Goal: Task Accomplishment & Management: Complete application form

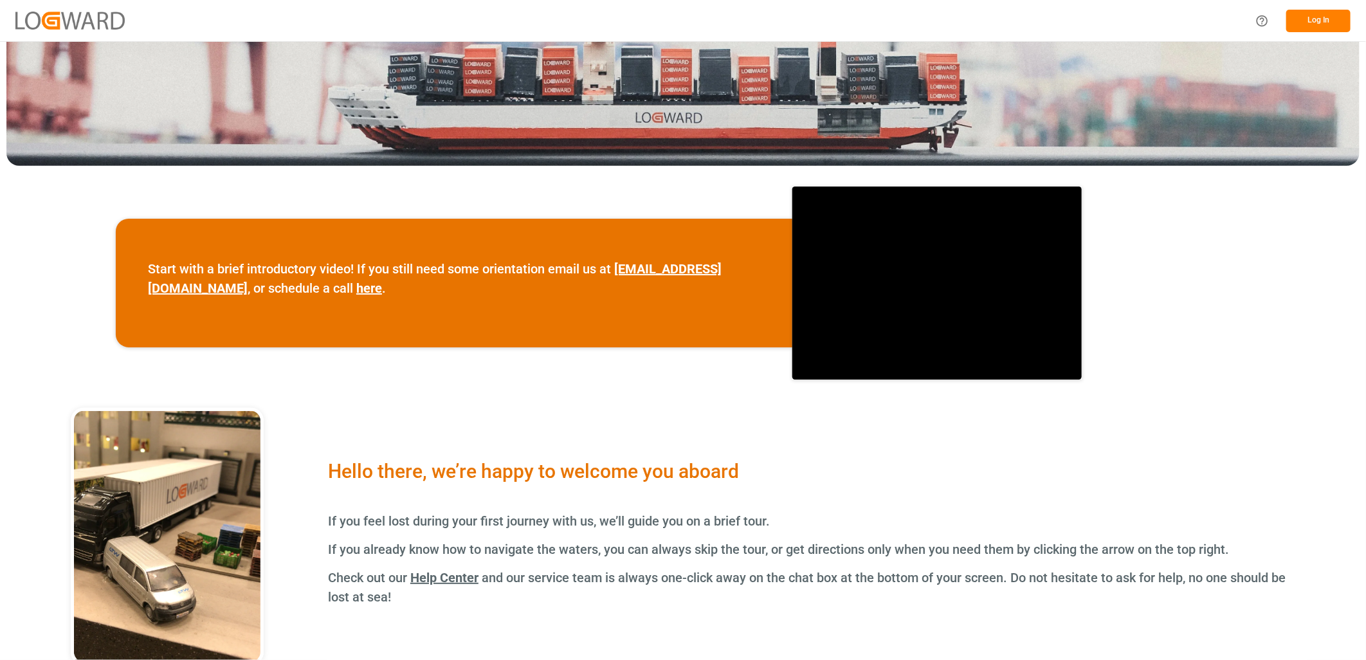
scroll to position [357, 0]
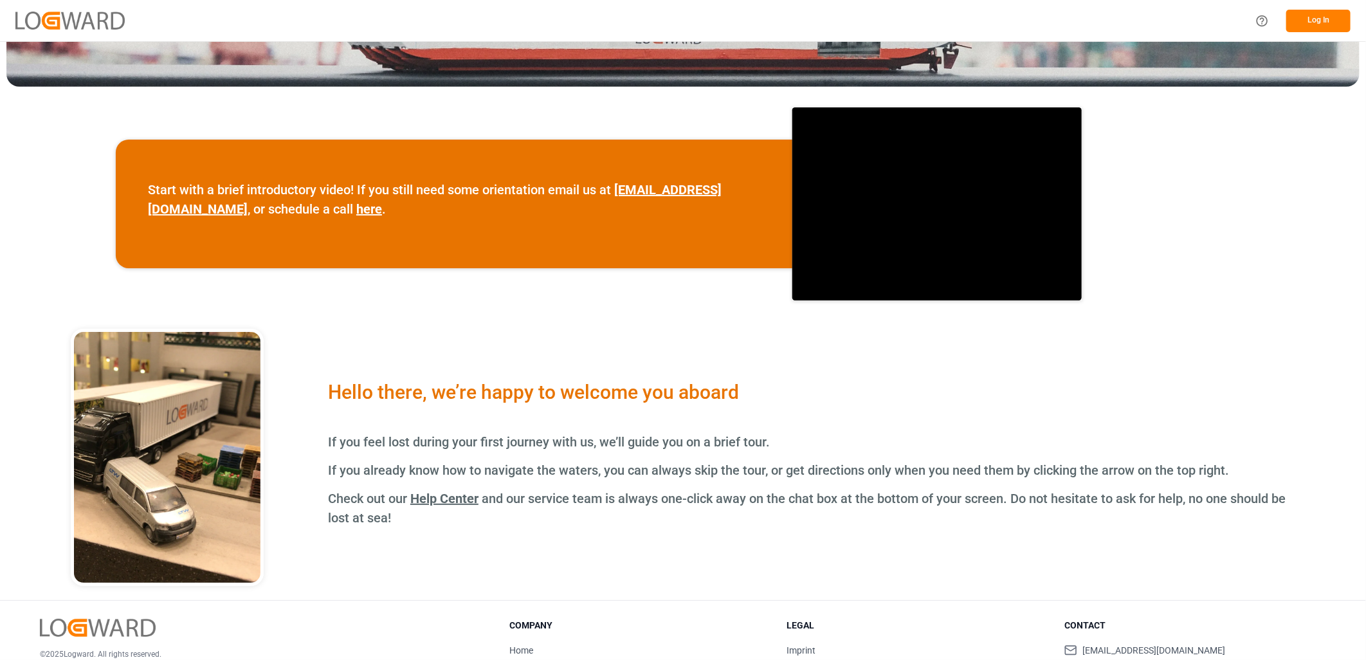
click at [1320, 21] on button "Log In" at bounding box center [1319, 21] width 64 height 23
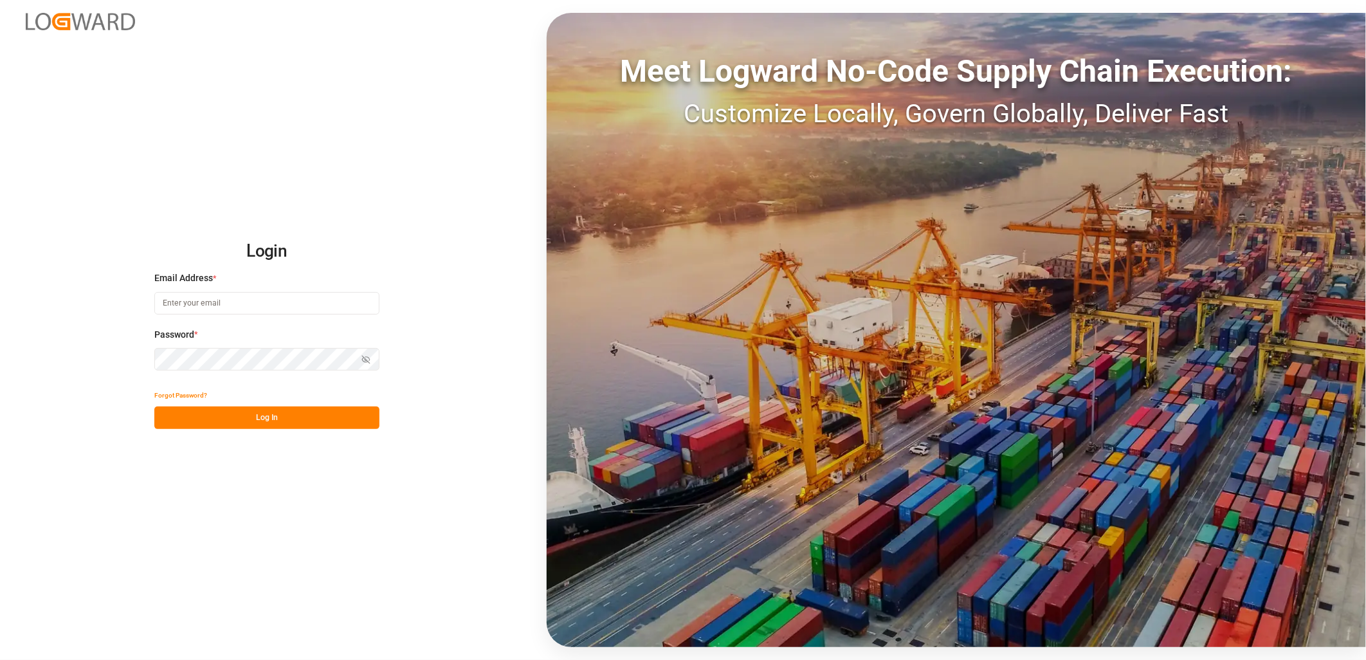
type input "lynne.st-jacques@jamindustries.com"
click at [271, 414] on button "Log In" at bounding box center [266, 418] width 225 height 23
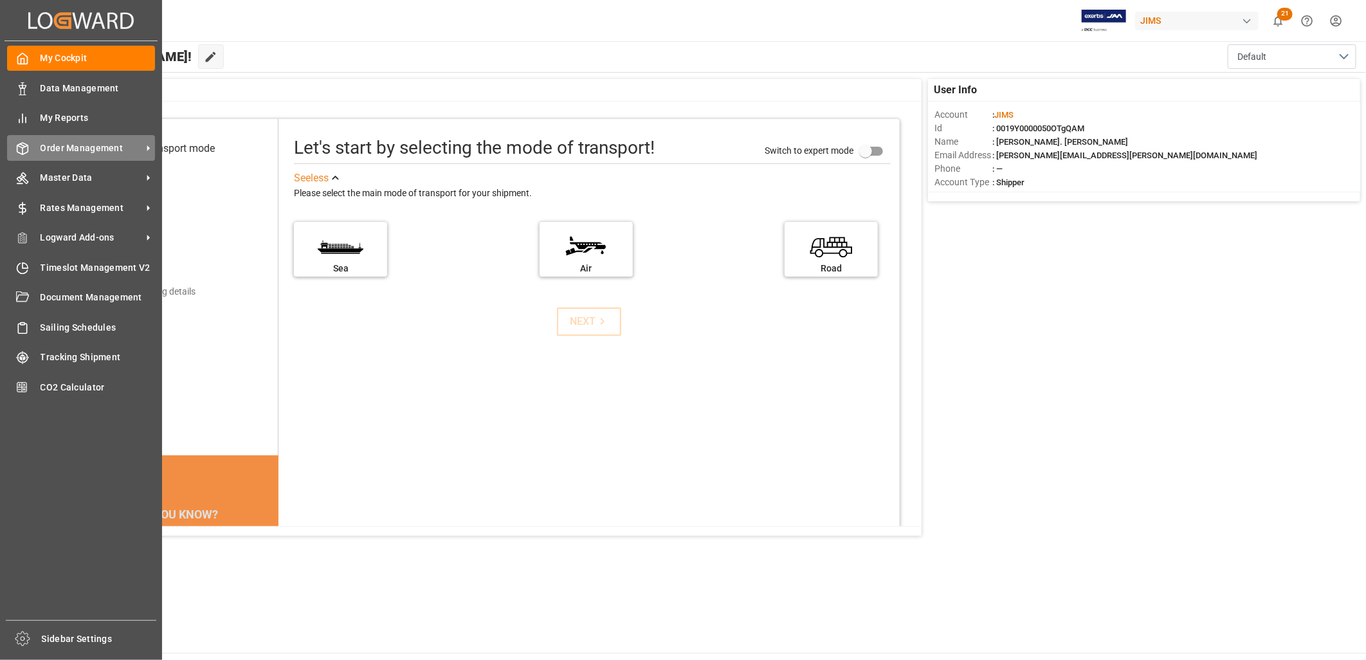
click at [82, 142] on span "Order Management" at bounding box center [92, 149] width 102 height 14
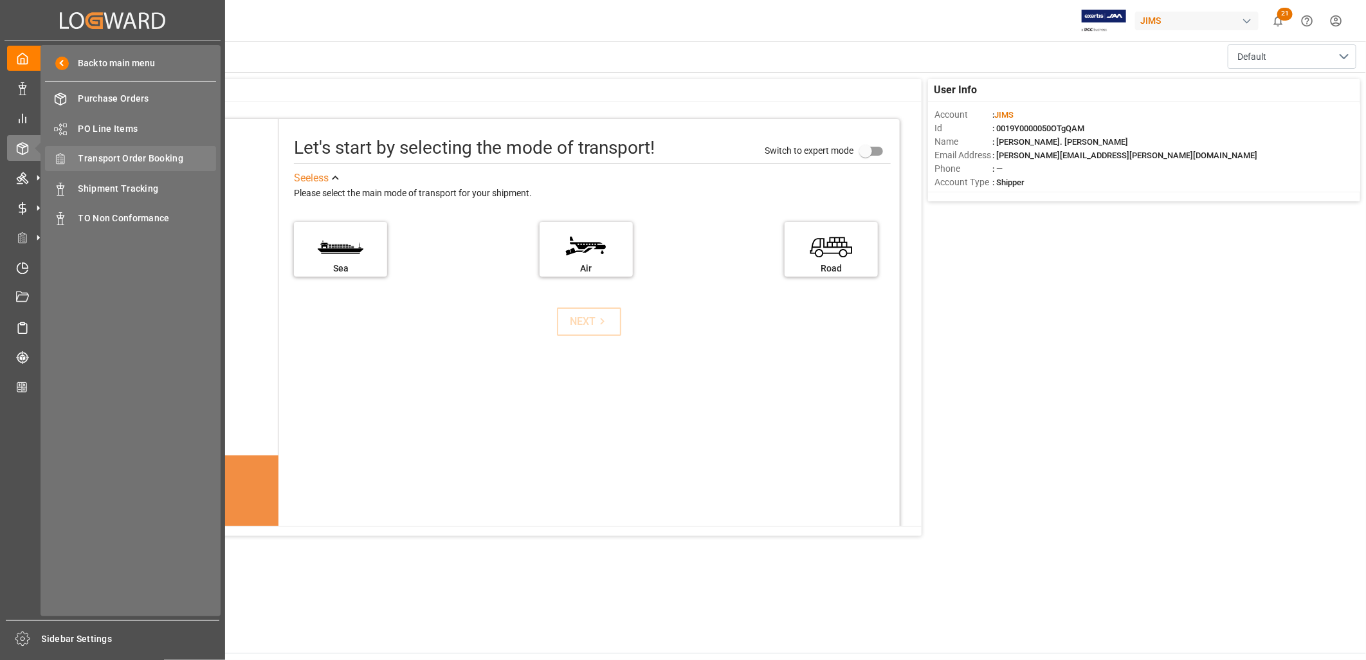
click at [130, 152] on span "Transport Order Booking" at bounding box center [147, 159] width 138 height 14
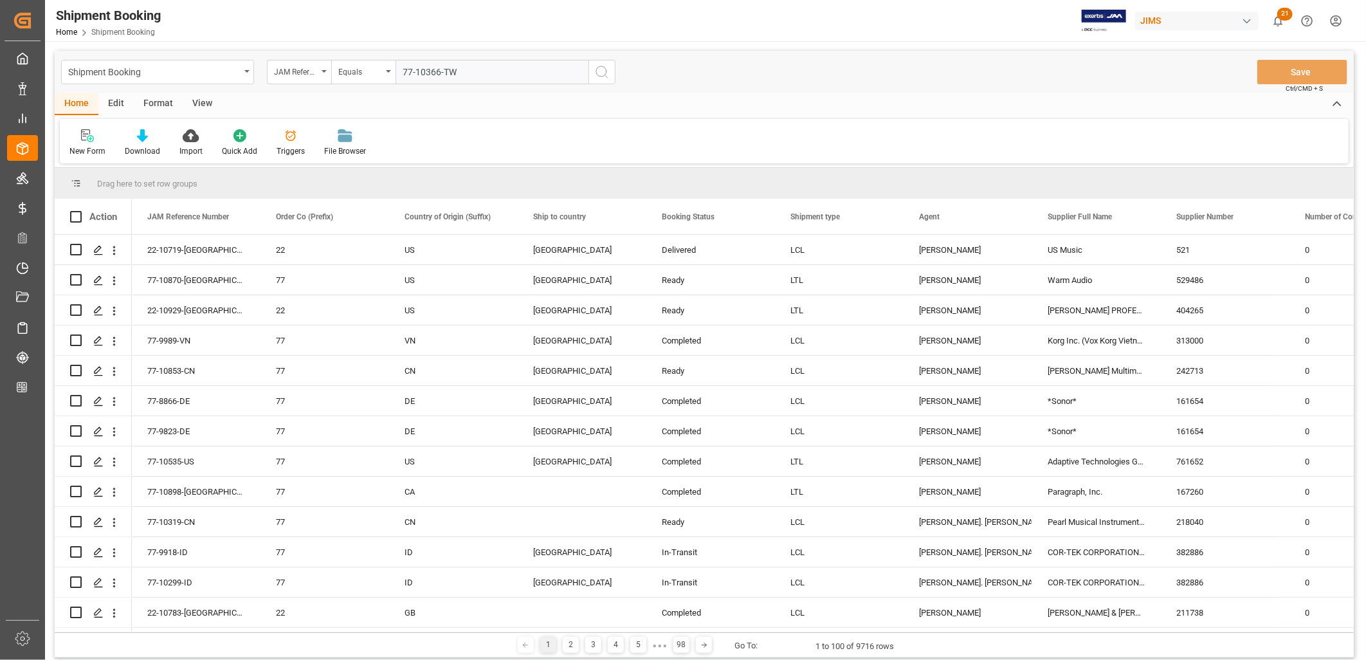
type input "77-10366-TW"
click at [605, 74] on icon "search button" at bounding box center [601, 71] width 15 height 15
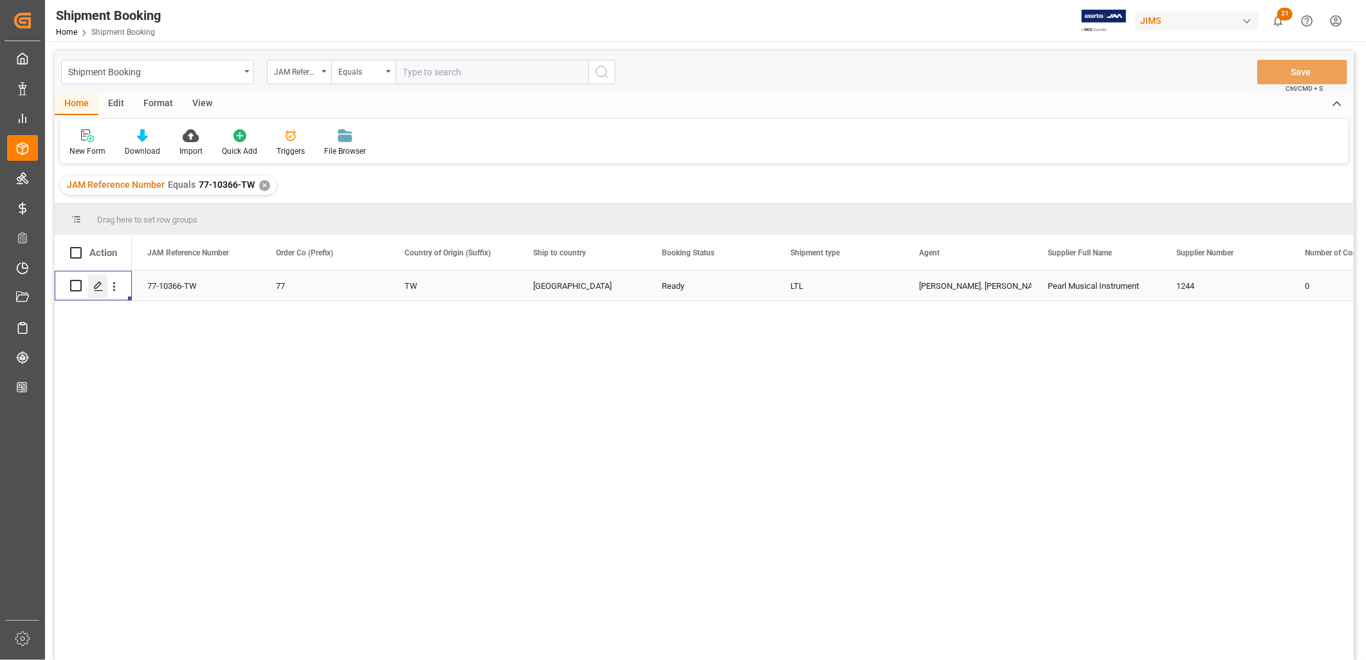
click at [100, 284] on polygon "Press SPACE to select this row." at bounding box center [98, 285] width 6 height 6
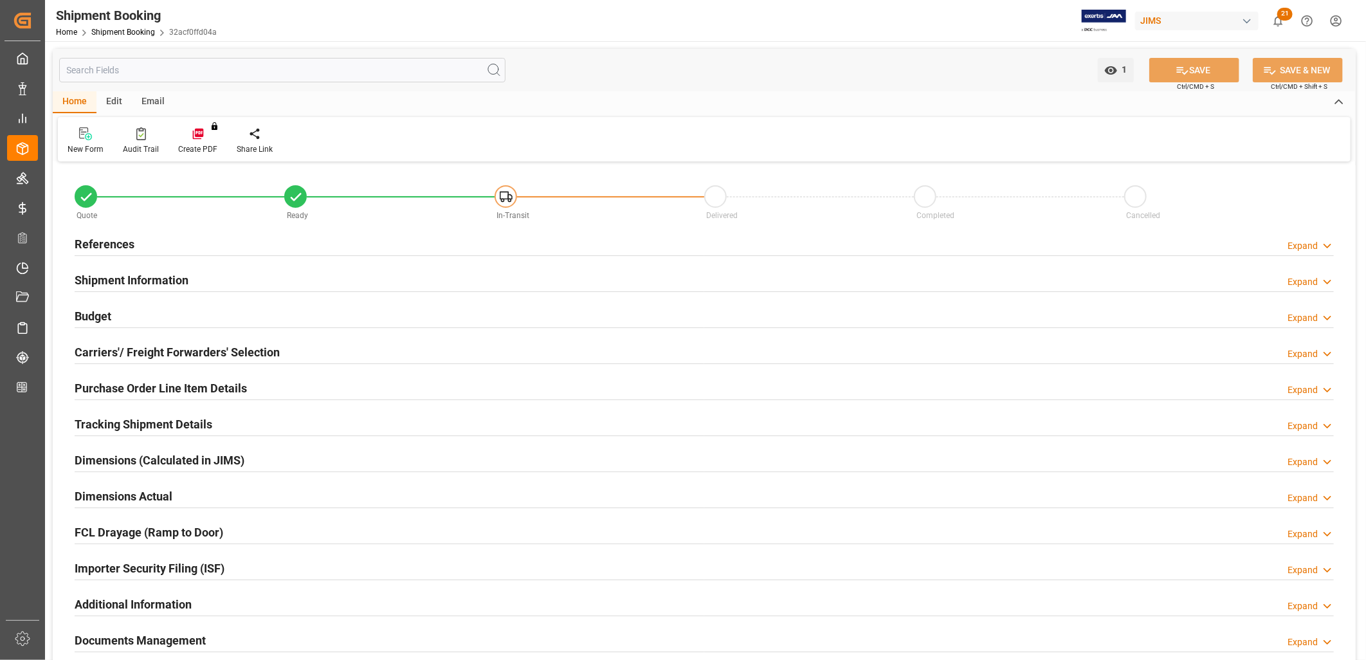
type input "0"
click at [126, 242] on h2 "References" at bounding box center [105, 243] width 60 height 17
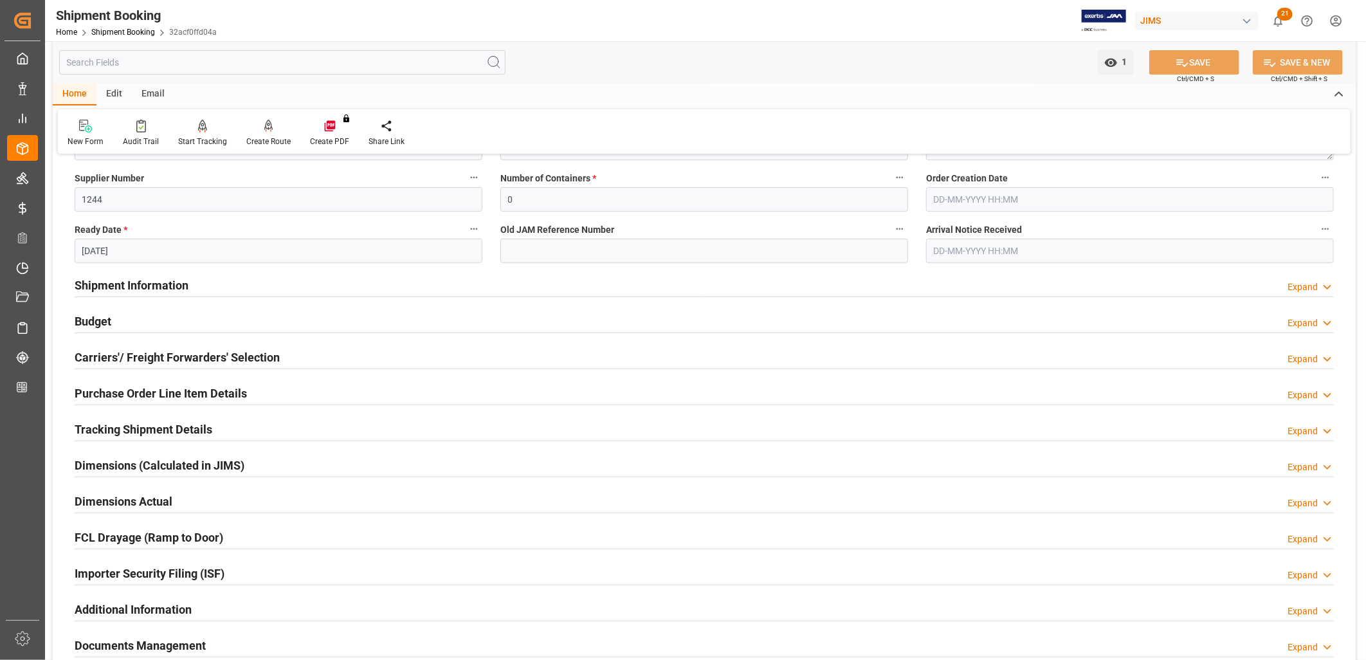
scroll to position [286, 0]
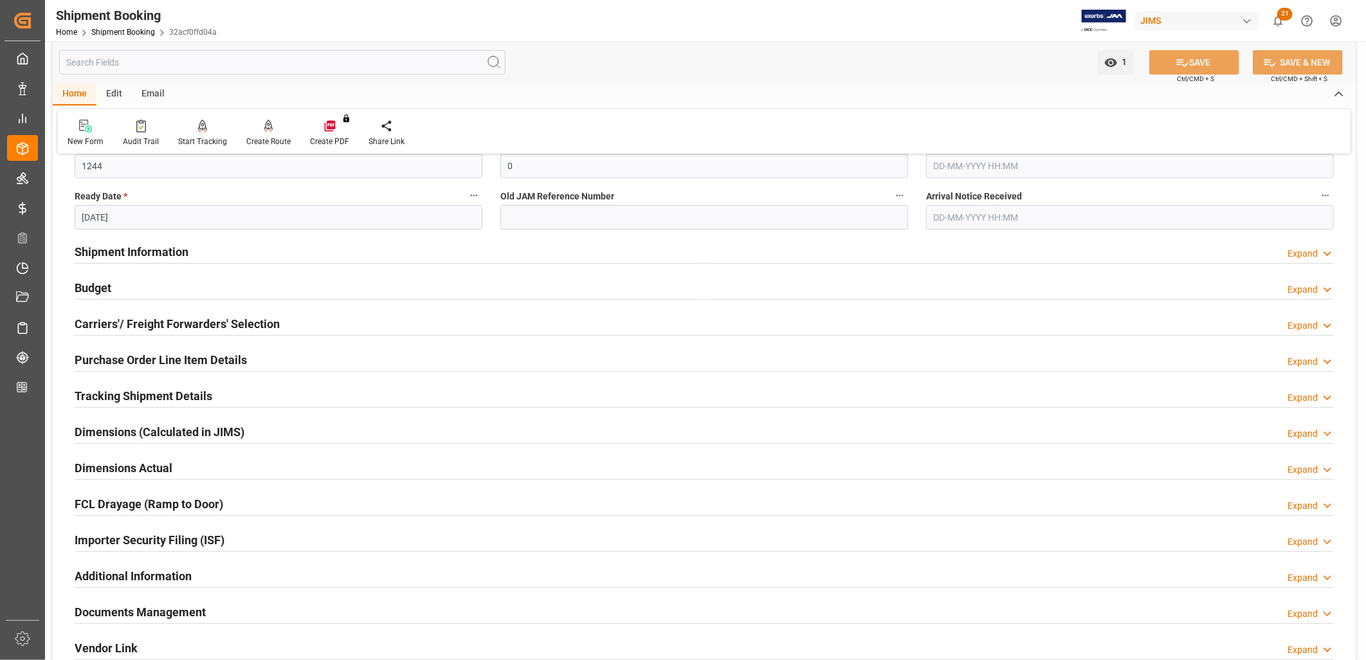
click at [223, 323] on h2 "Carriers'/ Freight Forwarders' Selection" at bounding box center [177, 323] width 205 height 17
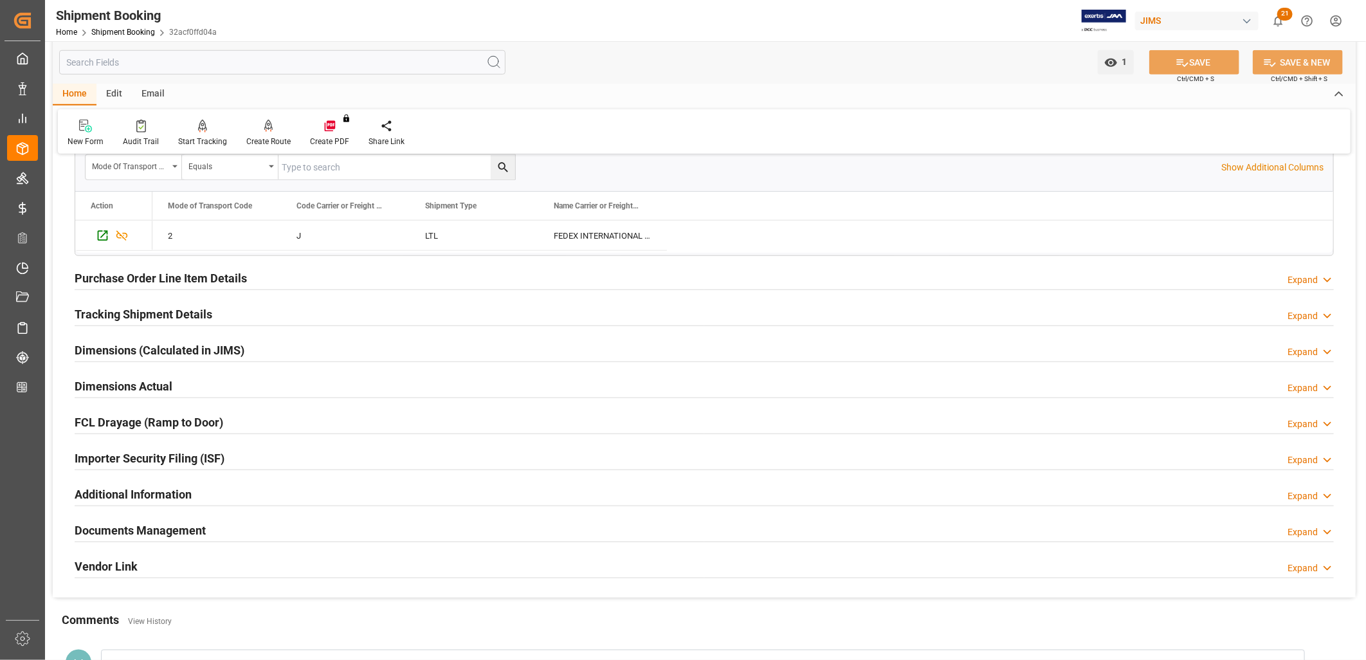
scroll to position [715, 0]
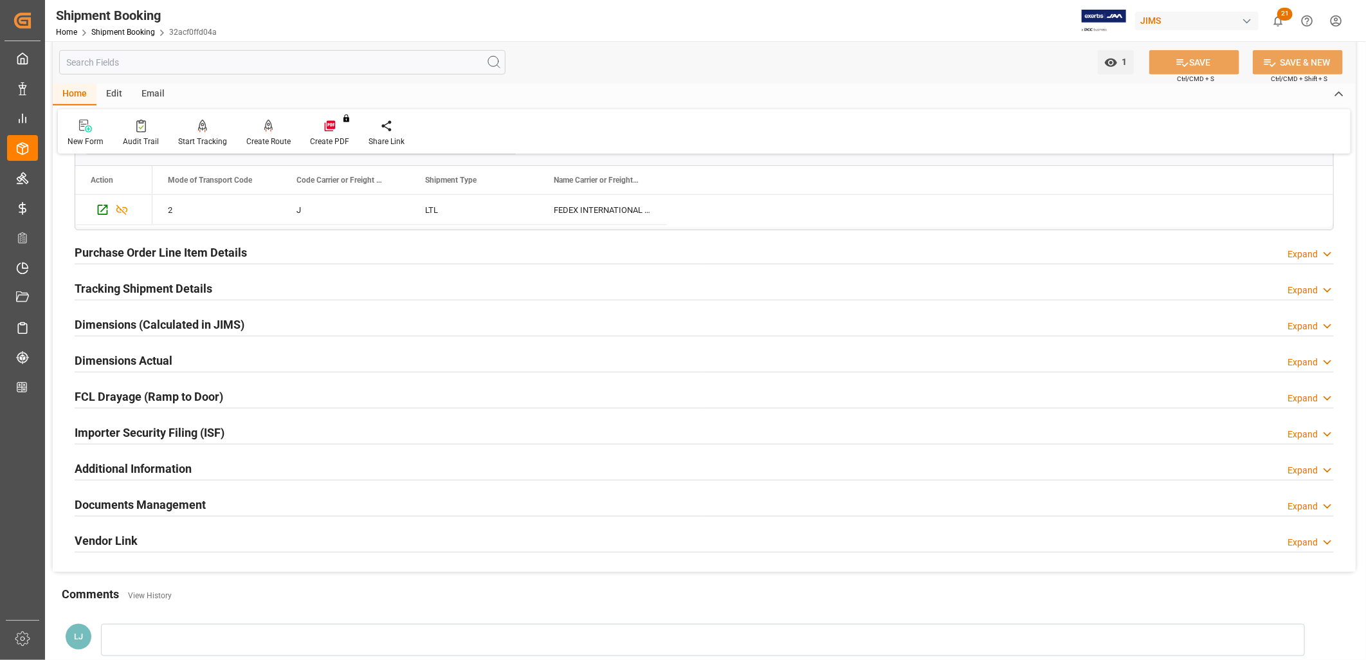
click at [194, 248] on h2 "Purchase Order Line Item Details" at bounding box center [161, 252] width 172 height 17
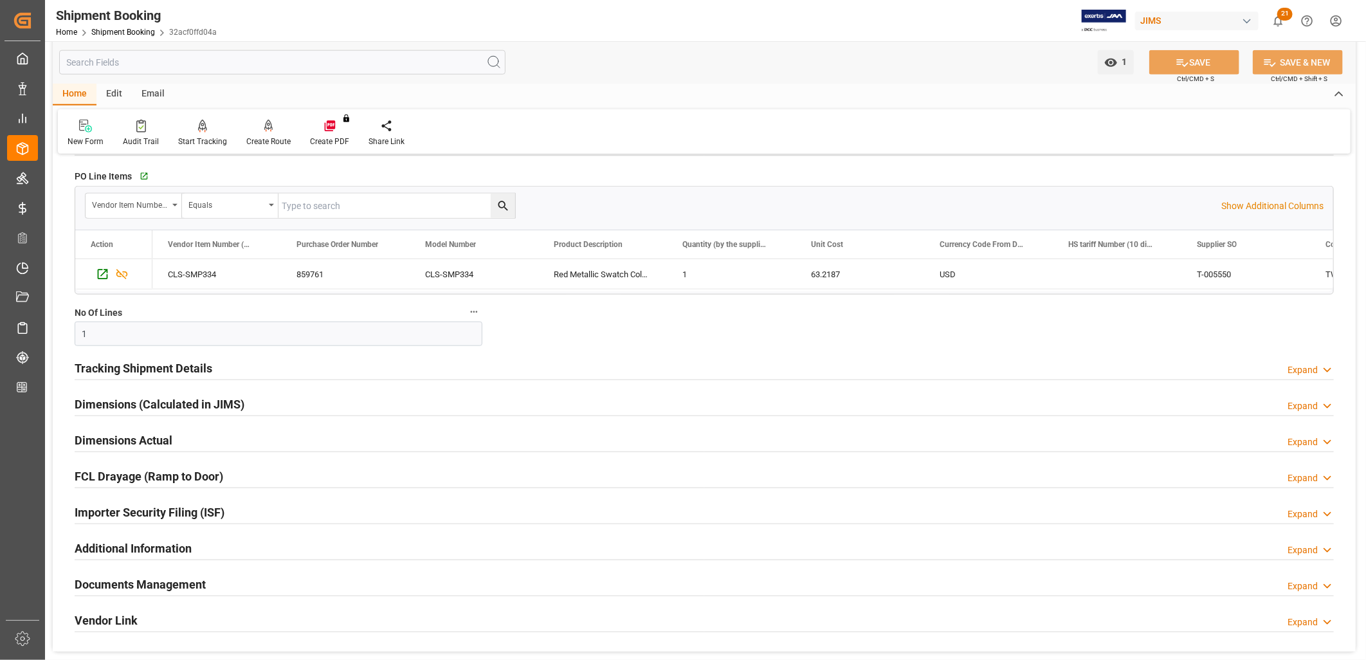
scroll to position [858, 0]
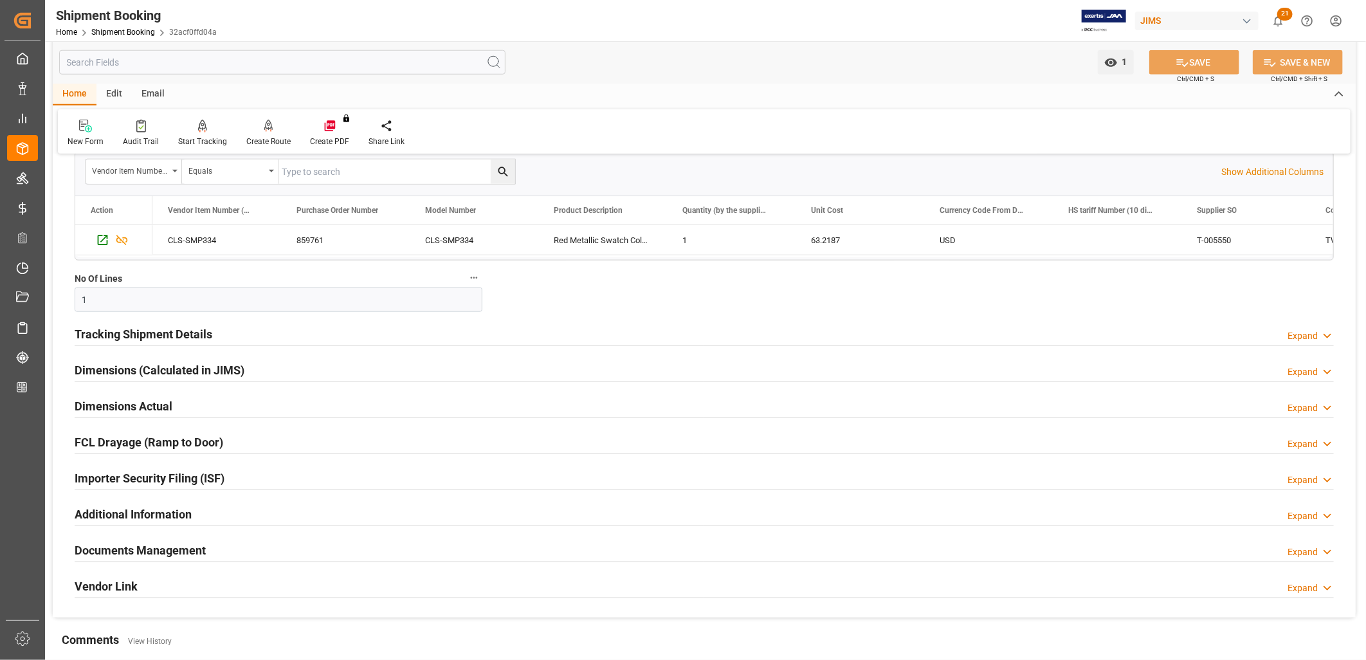
click at [178, 331] on h2 "Tracking Shipment Details" at bounding box center [144, 334] width 138 height 17
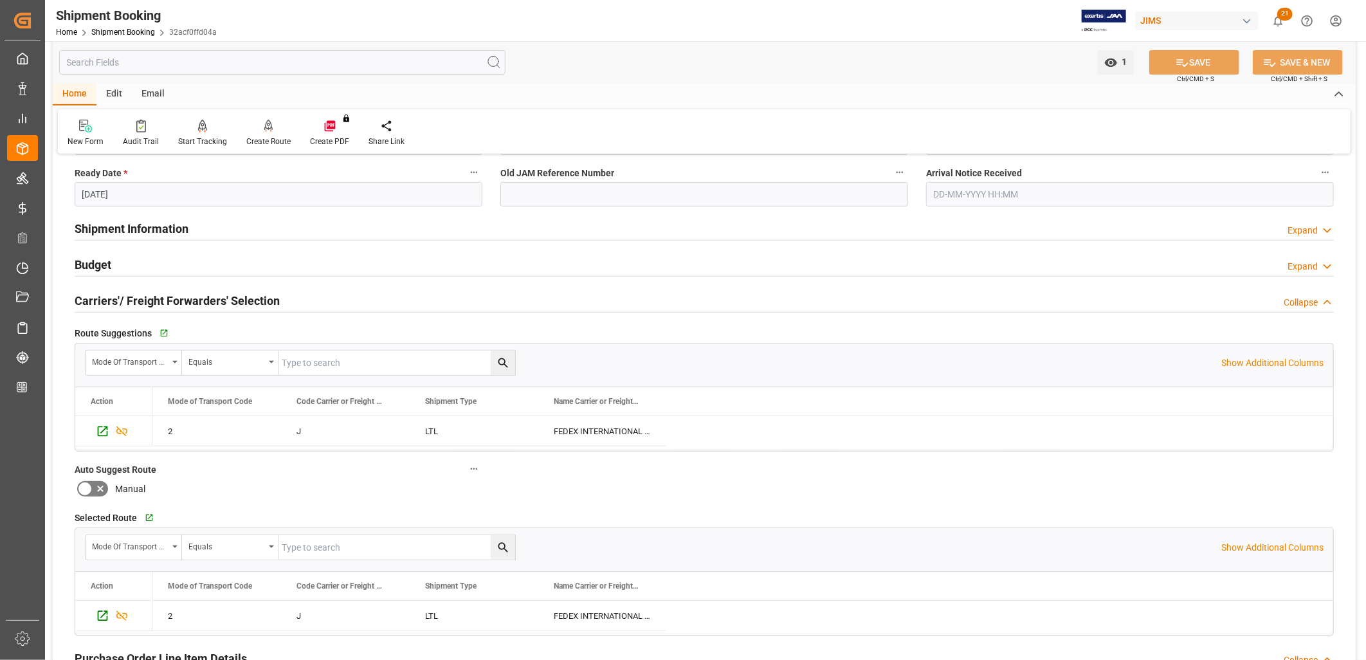
scroll to position [214, 0]
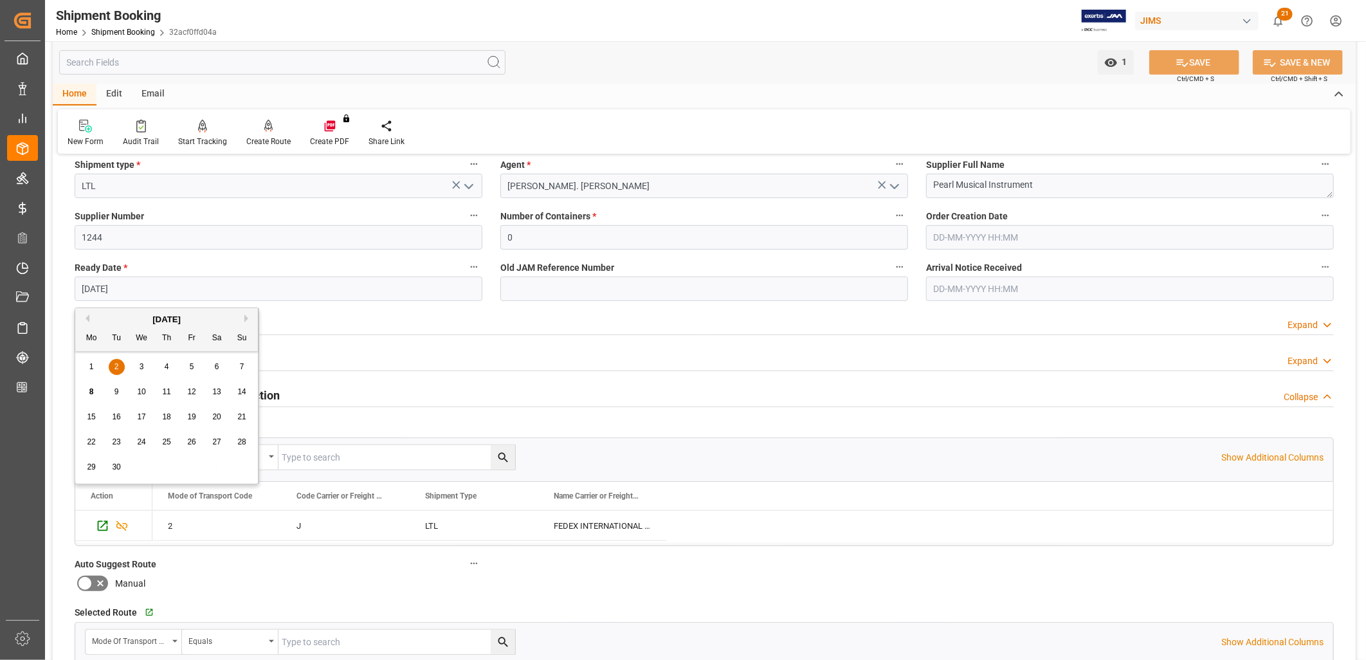
click at [127, 285] on input "02-09-2025" at bounding box center [279, 289] width 408 height 24
click at [116, 392] on span "9" at bounding box center [117, 391] width 5 height 9
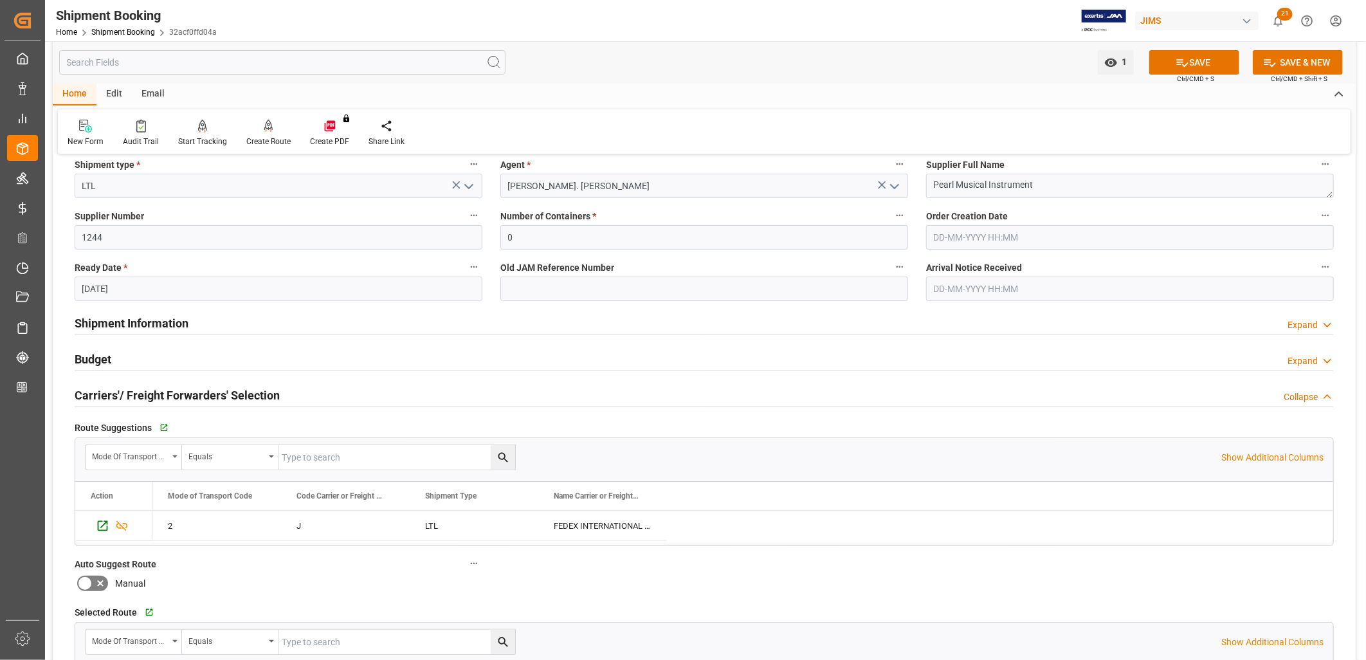
type input "[DATE]"
click at [1204, 59] on button "SAVE" at bounding box center [1195, 62] width 90 height 24
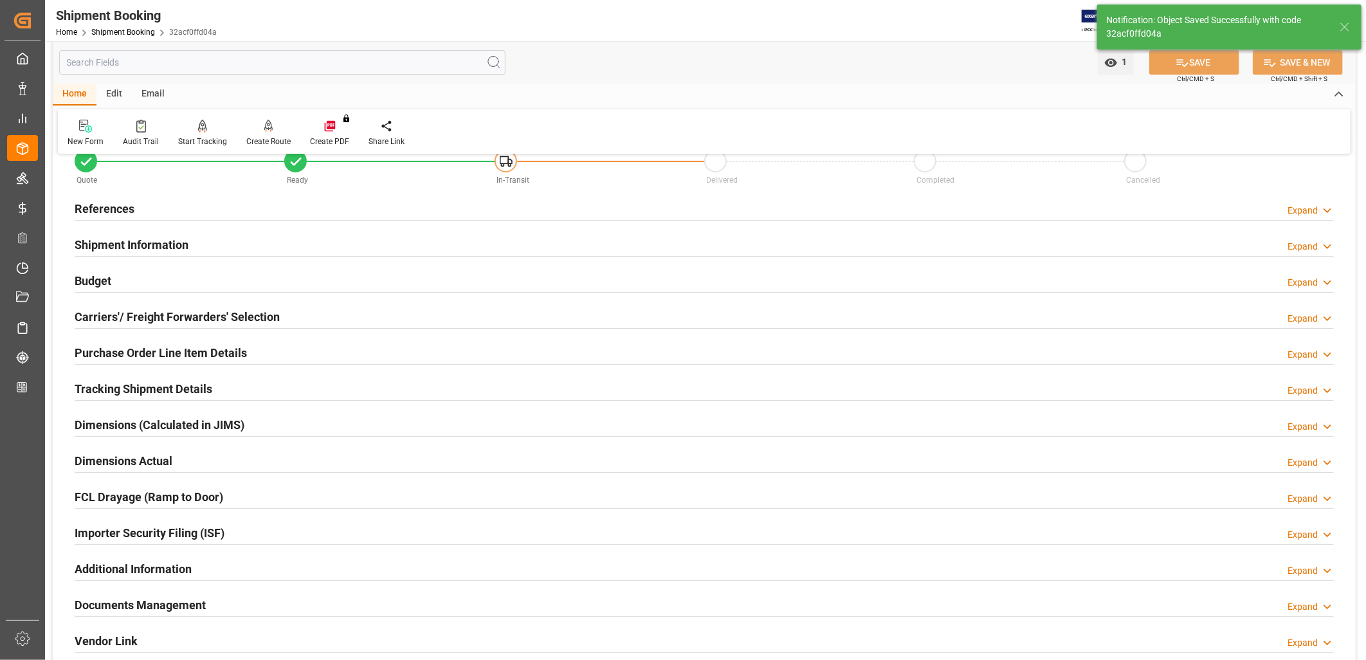
scroll to position [0, 0]
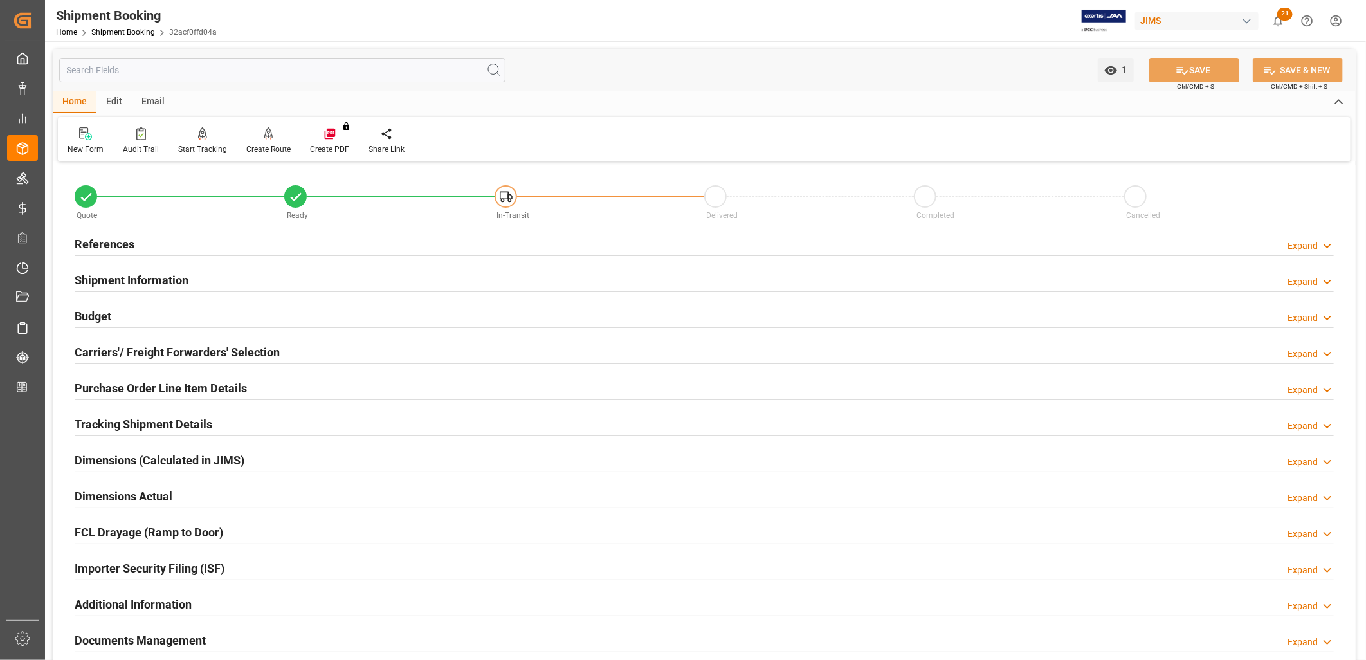
click at [142, 279] on h2 "Shipment Information" at bounding box center [132, 279] width 114 height 17
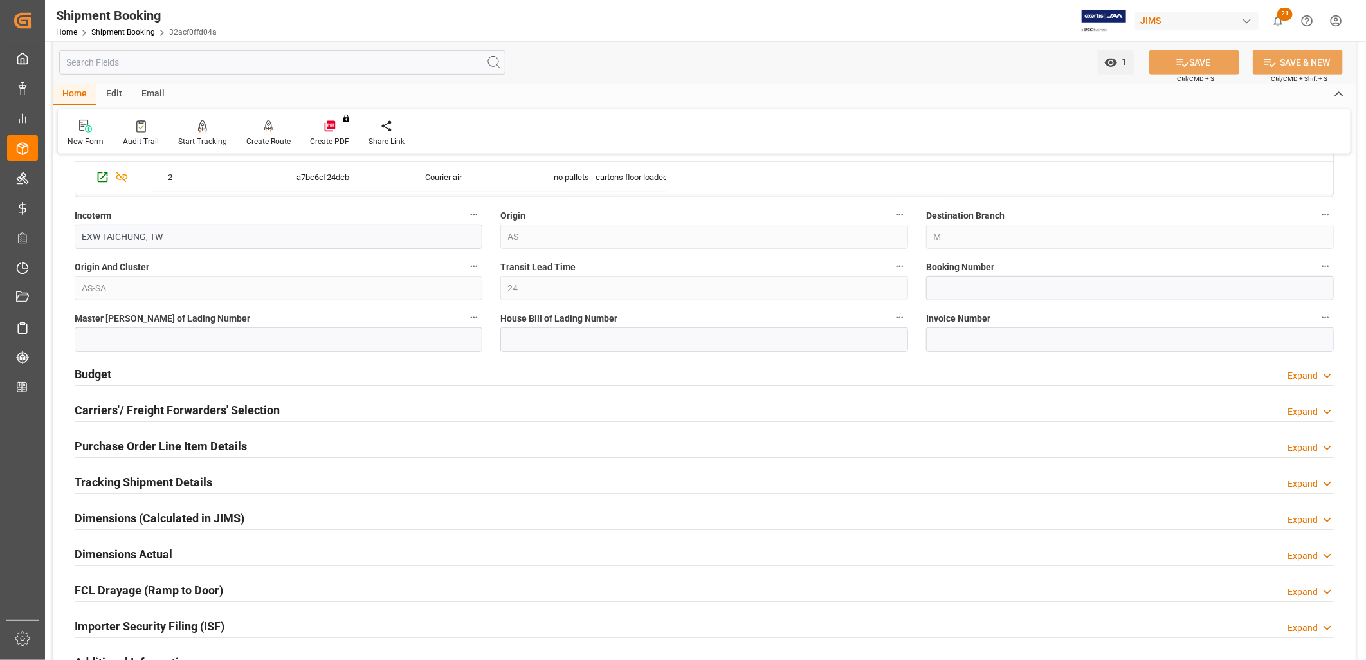
scroll to position [500, 0]
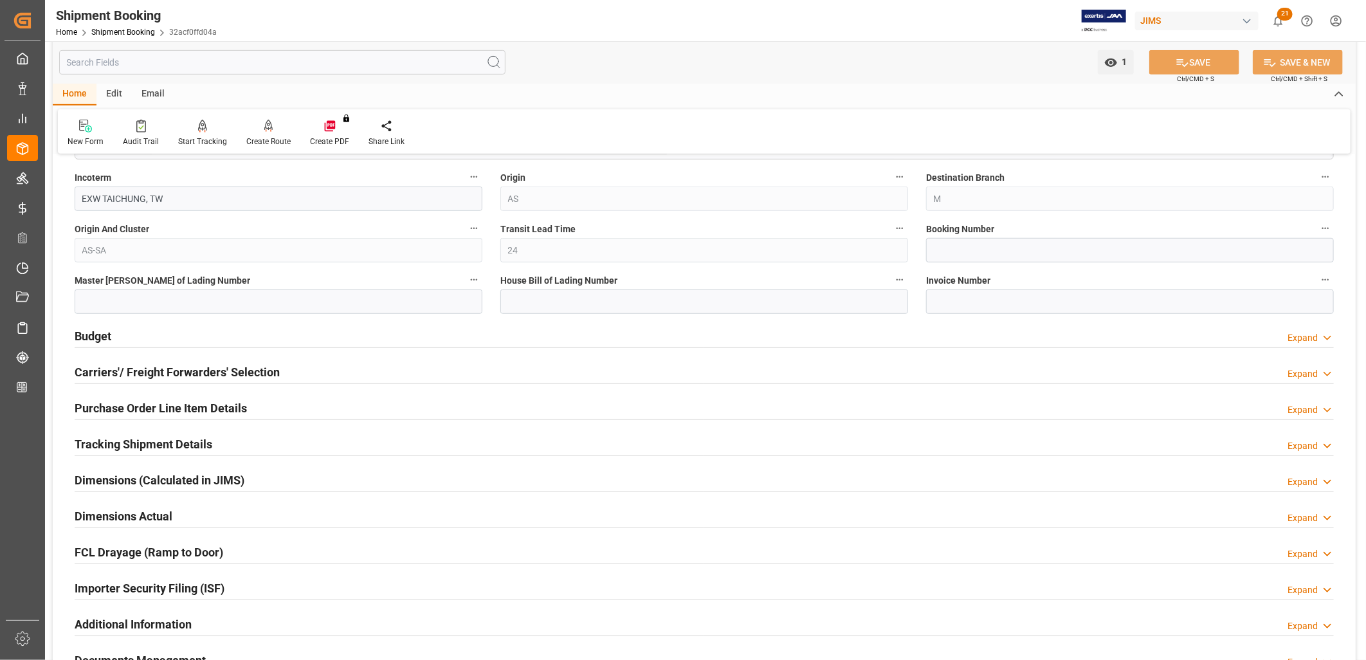
click at [243, 369] on h2 "Carriers'/ Freight Forwarders' Selection" at bounding box center [177, 371] width 205 height 17
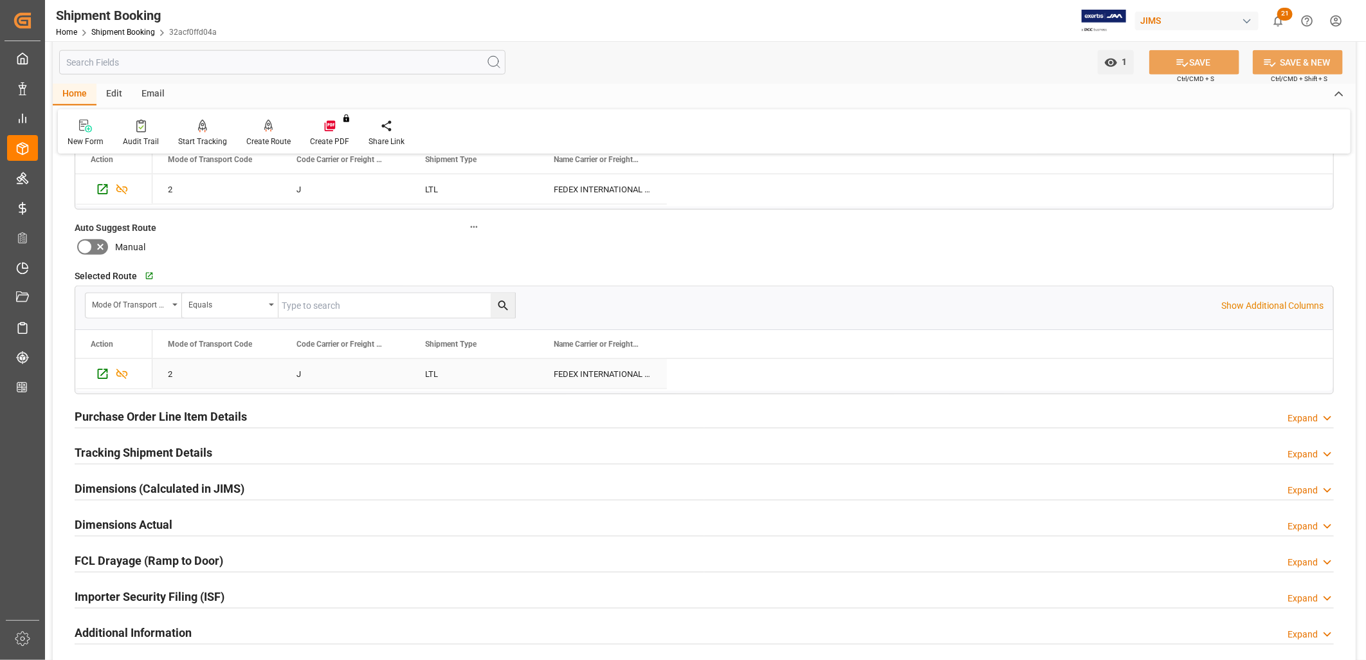
scroll to position [858, 0]
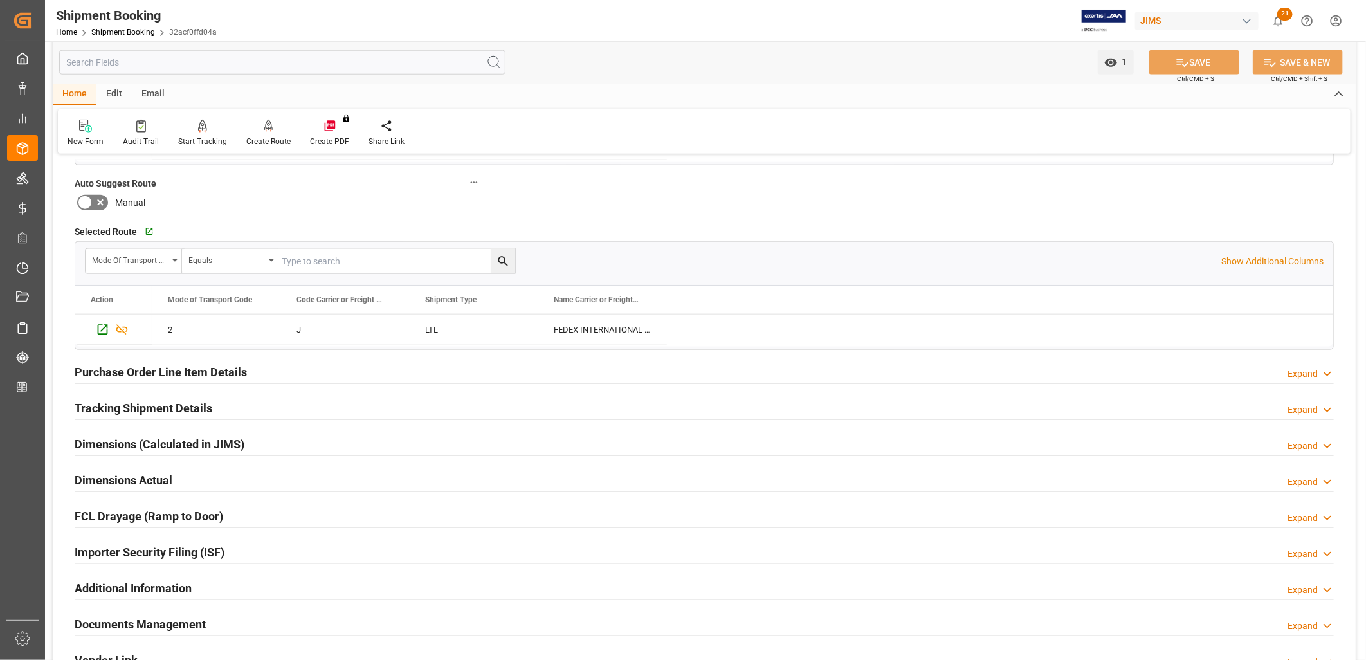
click at [184, 406] on h2 "Tracking Shipment Details" at bounding box center [144, 408] width 138 height 17
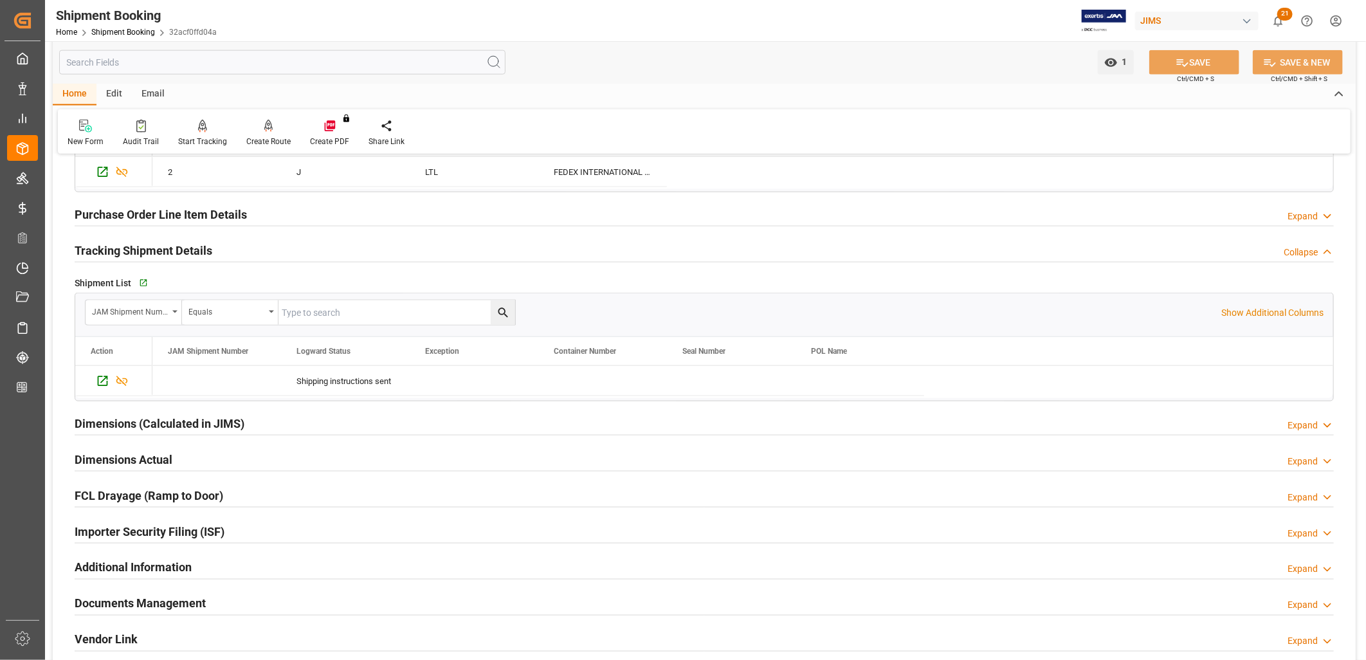
scroll to position [1072, 0]
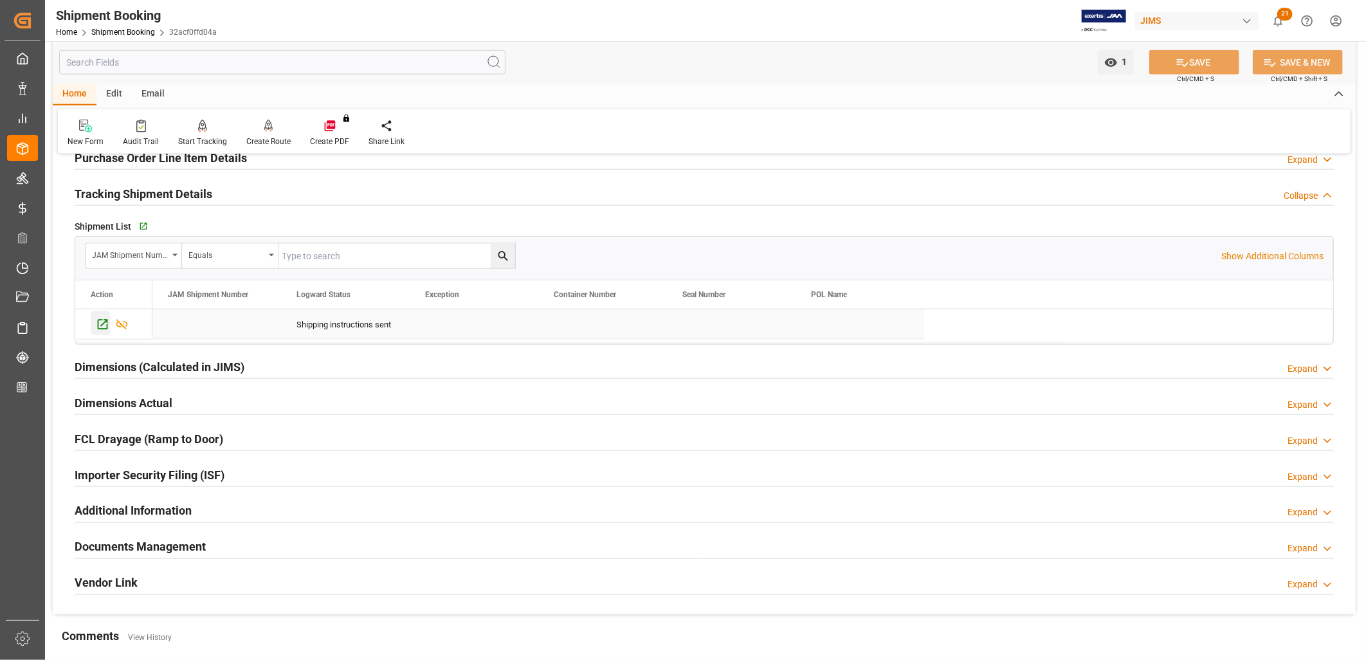
click at [103, 322] on icon "Press SPACE to select this row." at bounding box center [103, 325] width 14 height 14
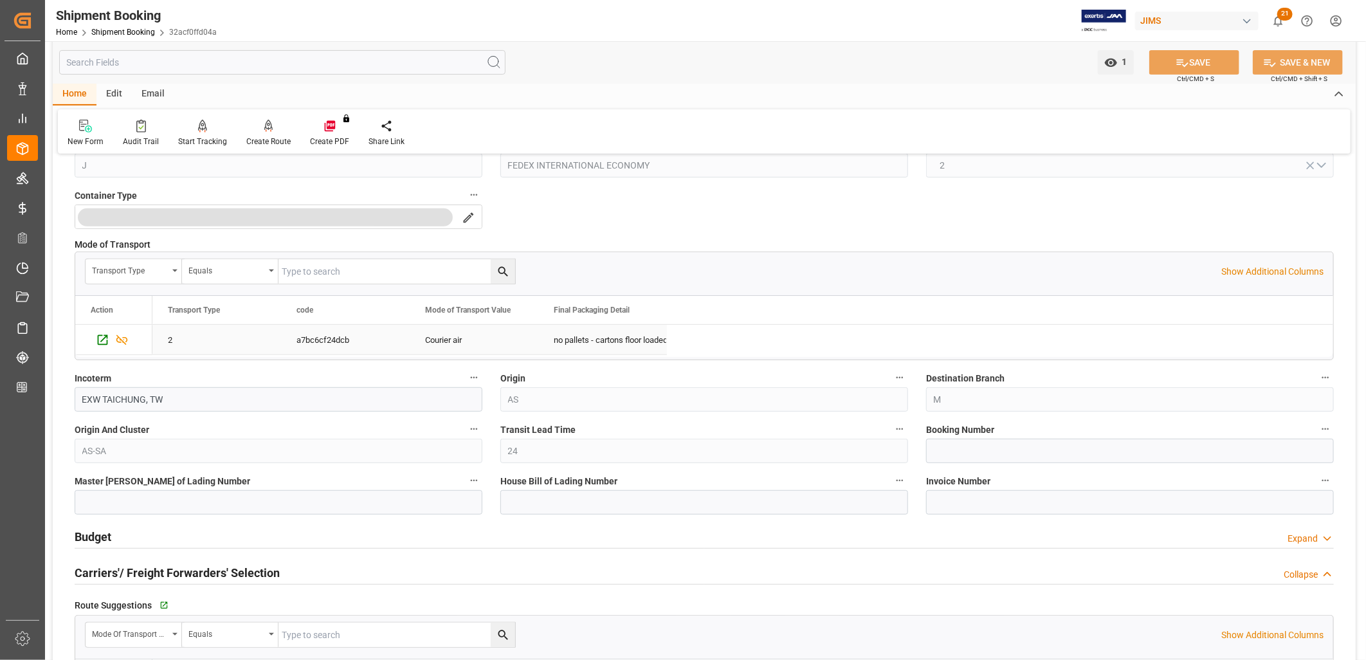
scroll to position [0, 0]
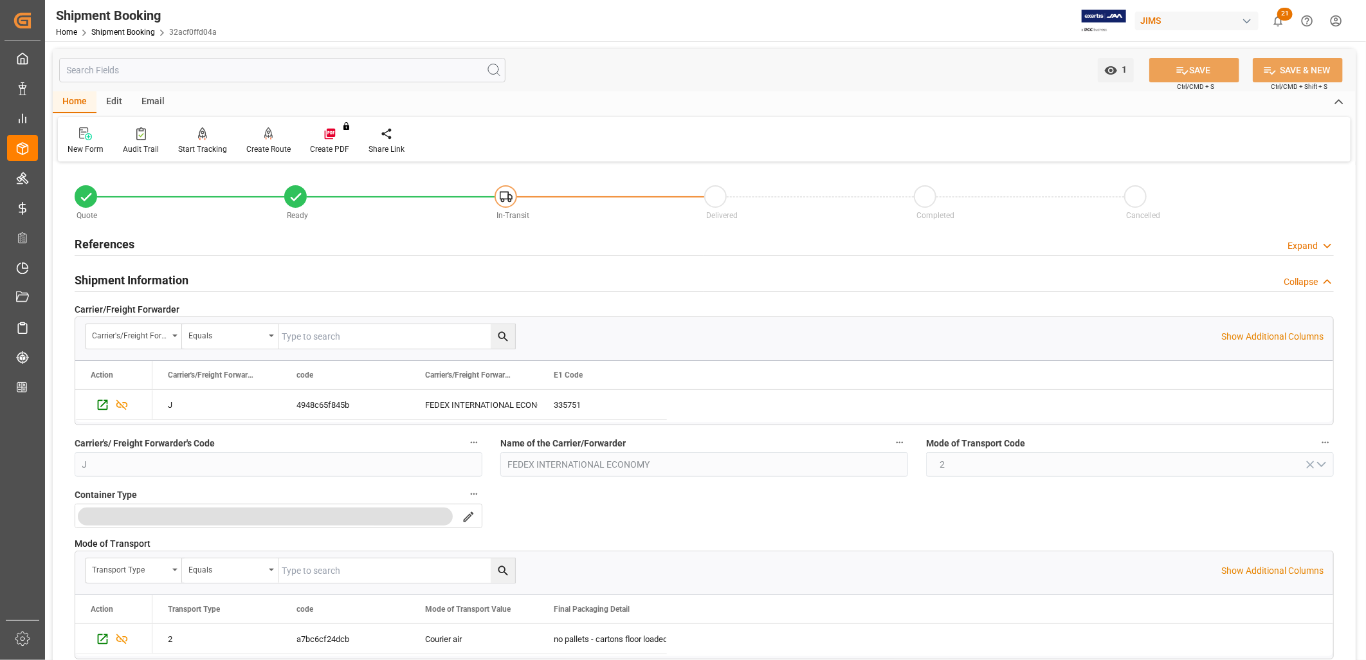
click at [103, 239] on h2 "References" at bounding box center [105, 243] width 60 height 17
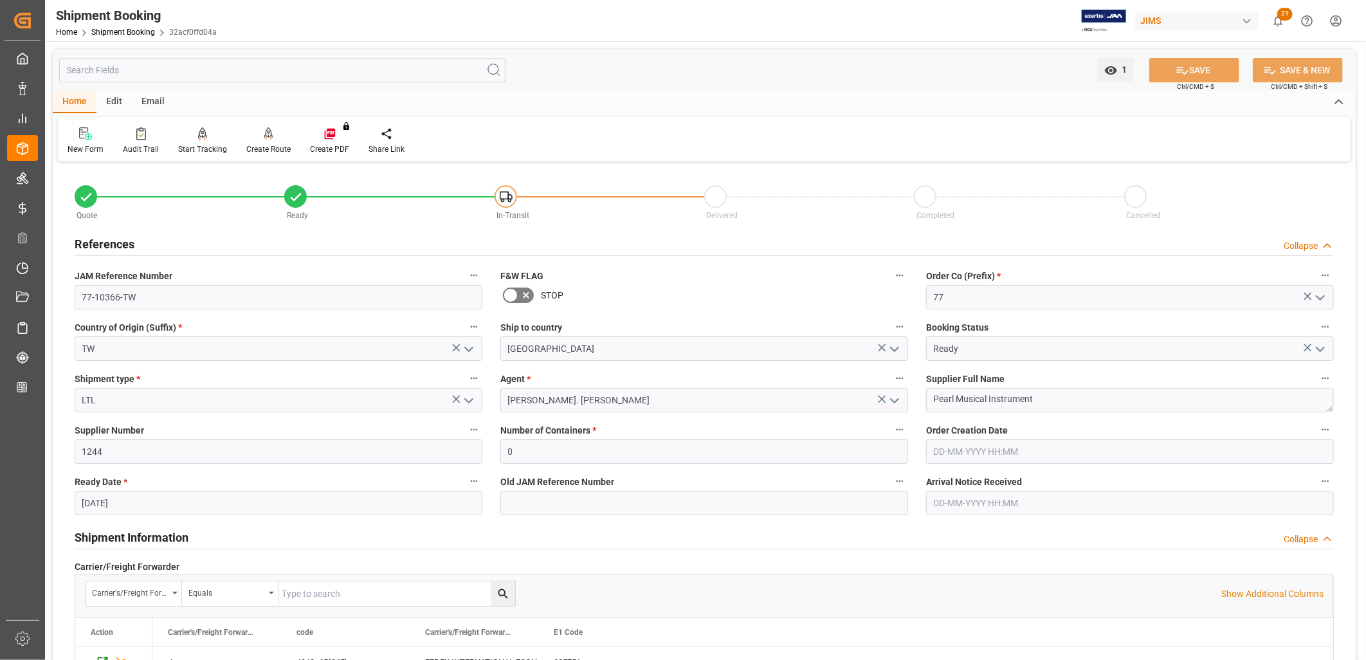
click at [897, 400] on polyline "open menu" at bounding box center [895, 401] width 8 height 4
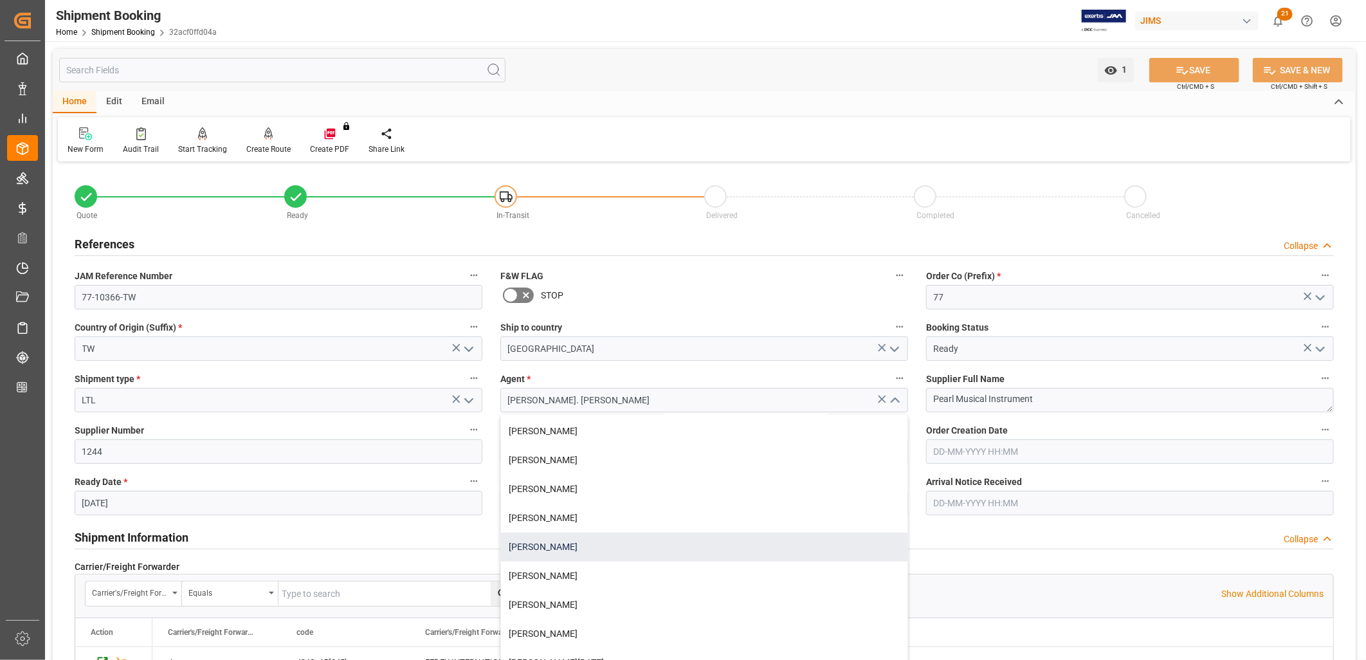
click at [573, 544] on div "[PERSON_NAME]" at bounding box center [704, 547] width 407 height 29
type input "[PERSON_NAME]"
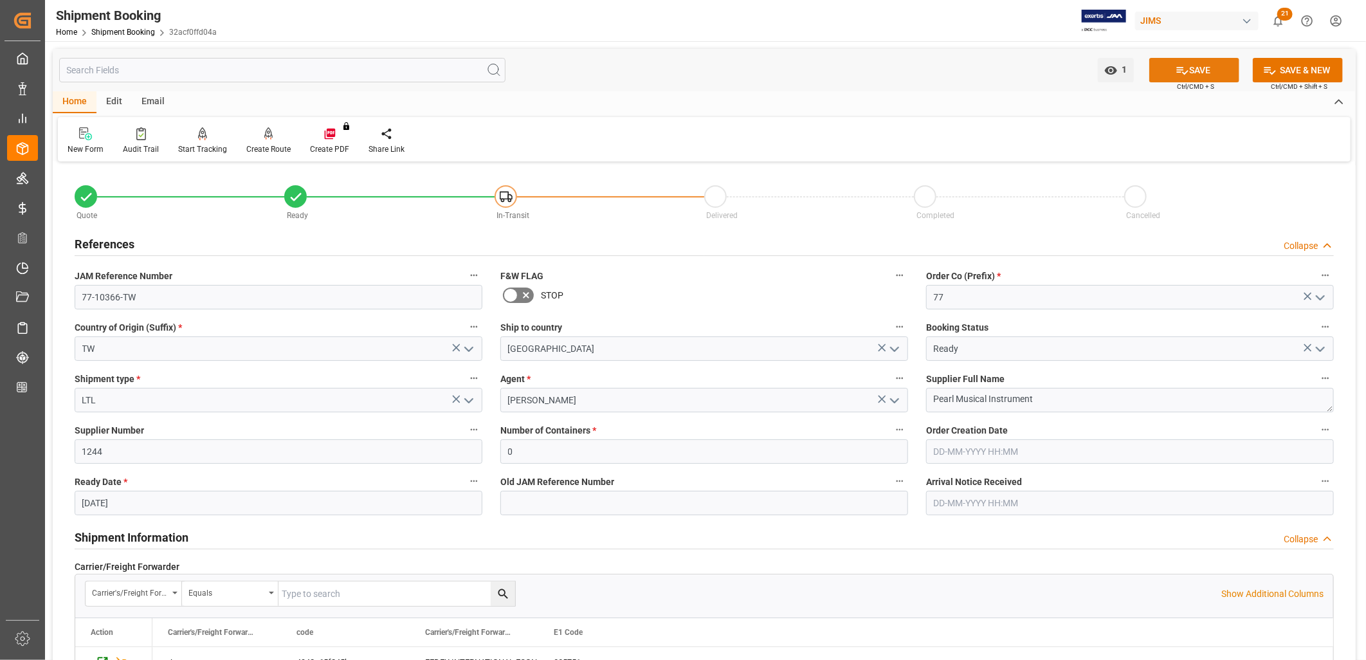
click at [1202, 63] on button "SAVE" at bounding box center [1195, 70] width 90 height 24
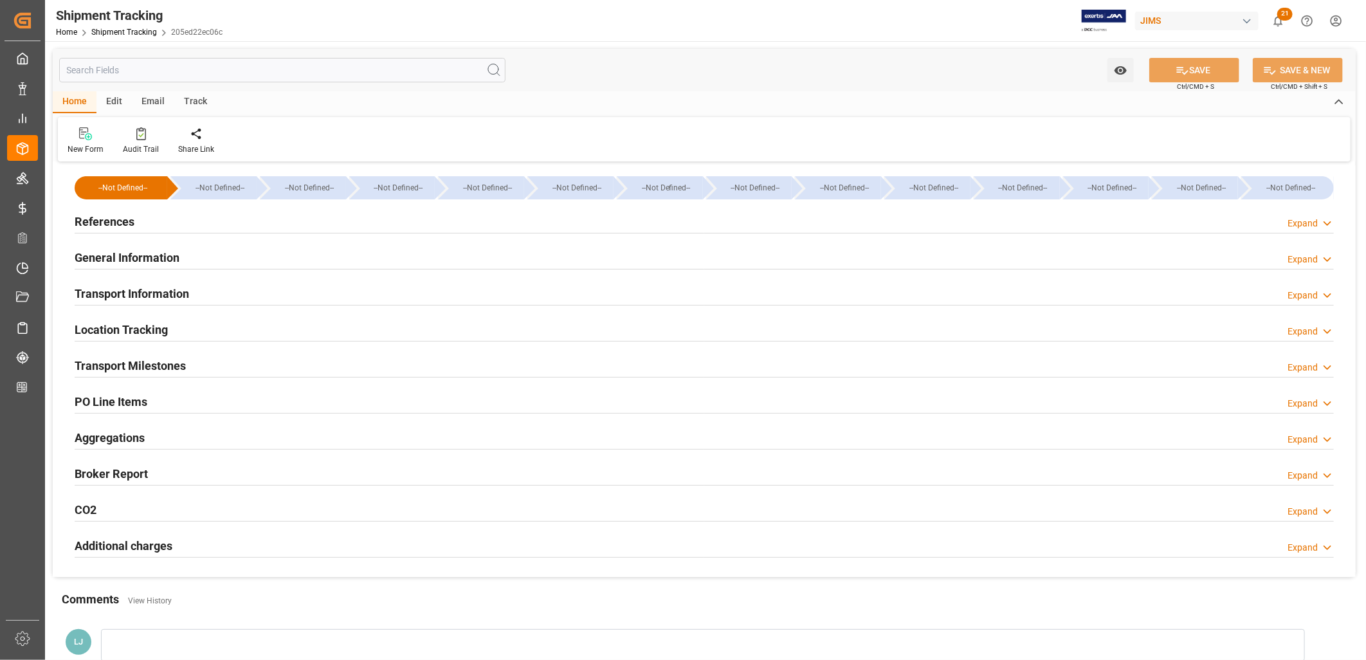
type input "01-09-2025 00:00"
type input "08-09-2025 00:00"
click at [158, 364] on h2 "Transport Milestones" at bounding box center [130, 365] width 111 height 17
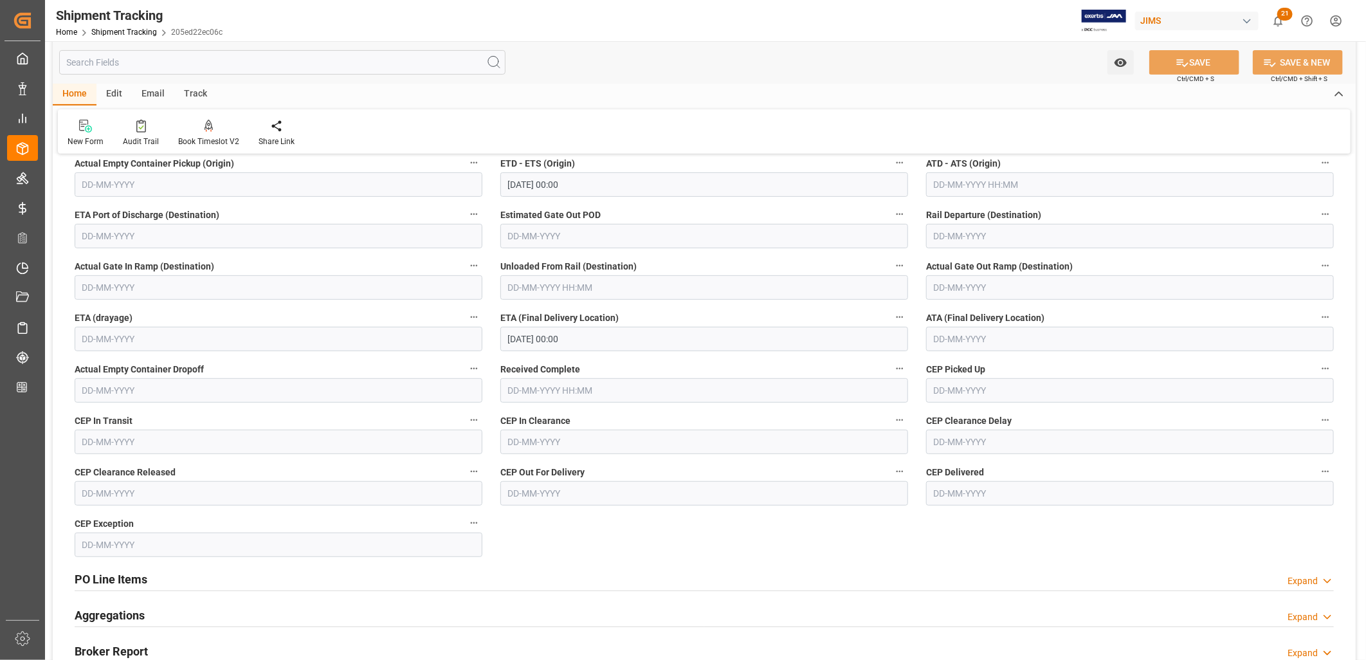
scroll to position [357, 0]
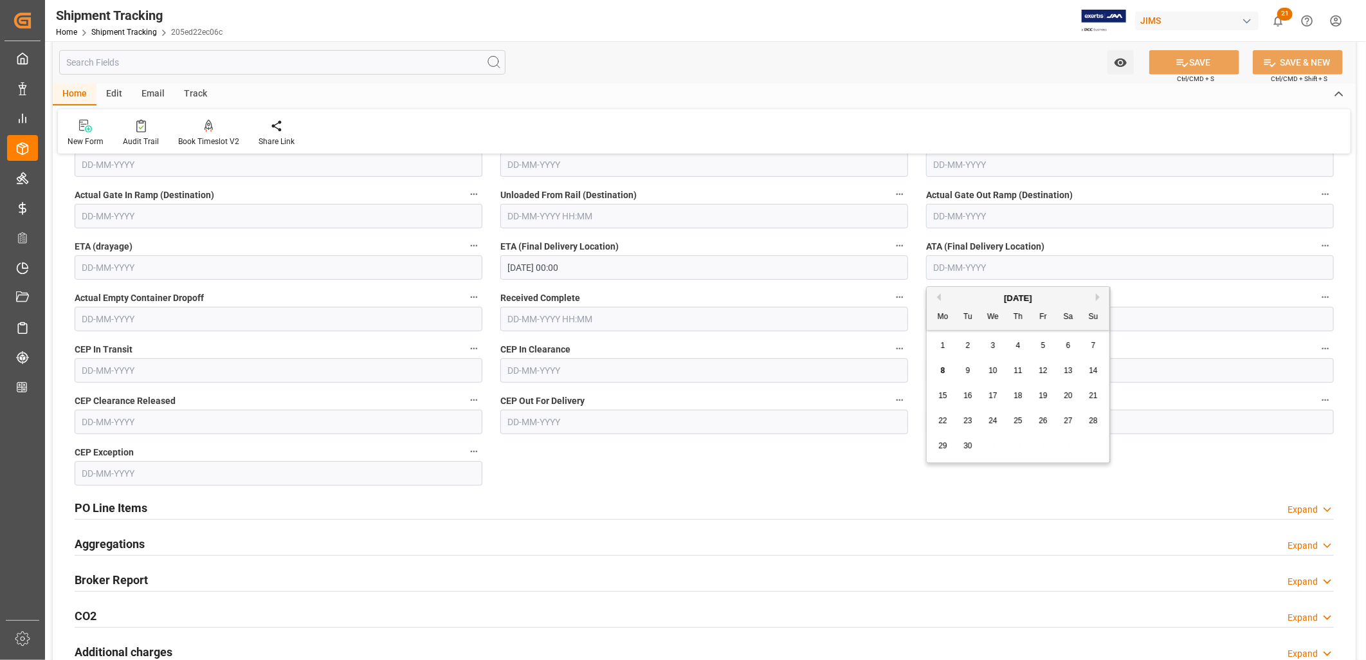
click at [950, 265] on input "text" at bounding box center [1130, 267] width 408 height 24
click at [967, 396] on span "16" at bounding box center [968, 395] width 8 height 9
type input "16-09-2025"
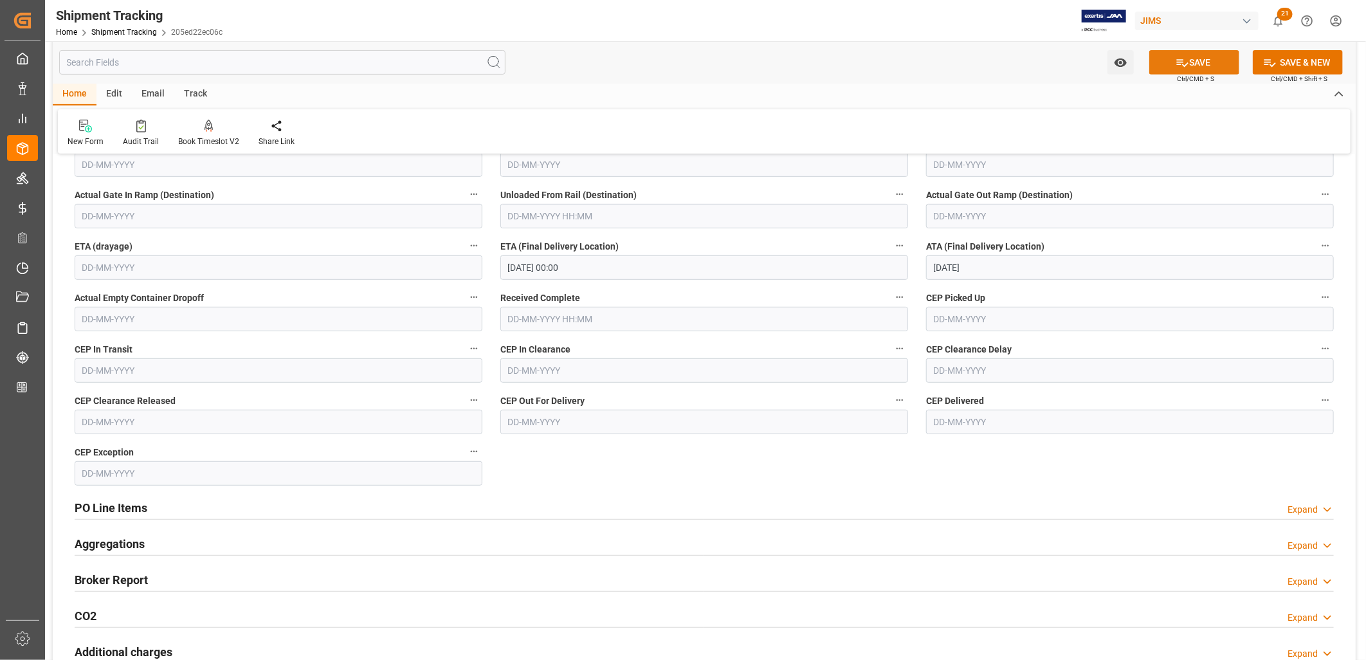
click at [1182, 62] on icon at bounding box center [1183, 63] width 14 height 14
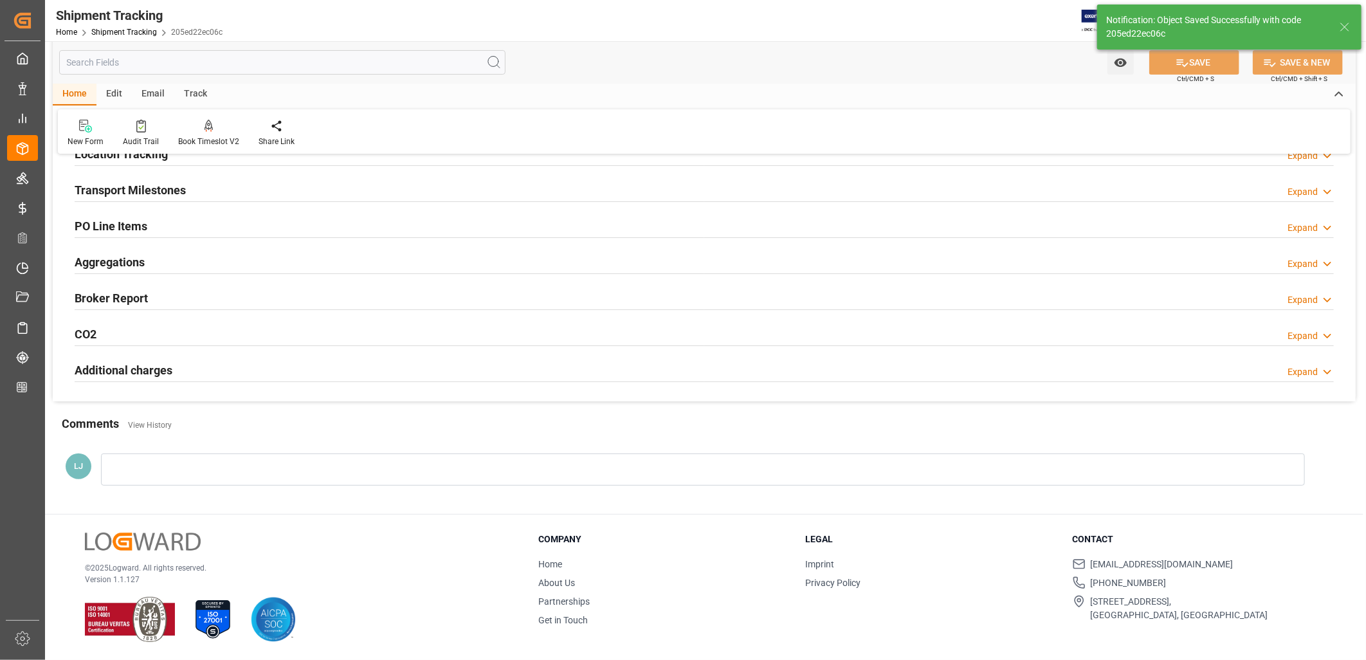
scroll to position [0, 0]
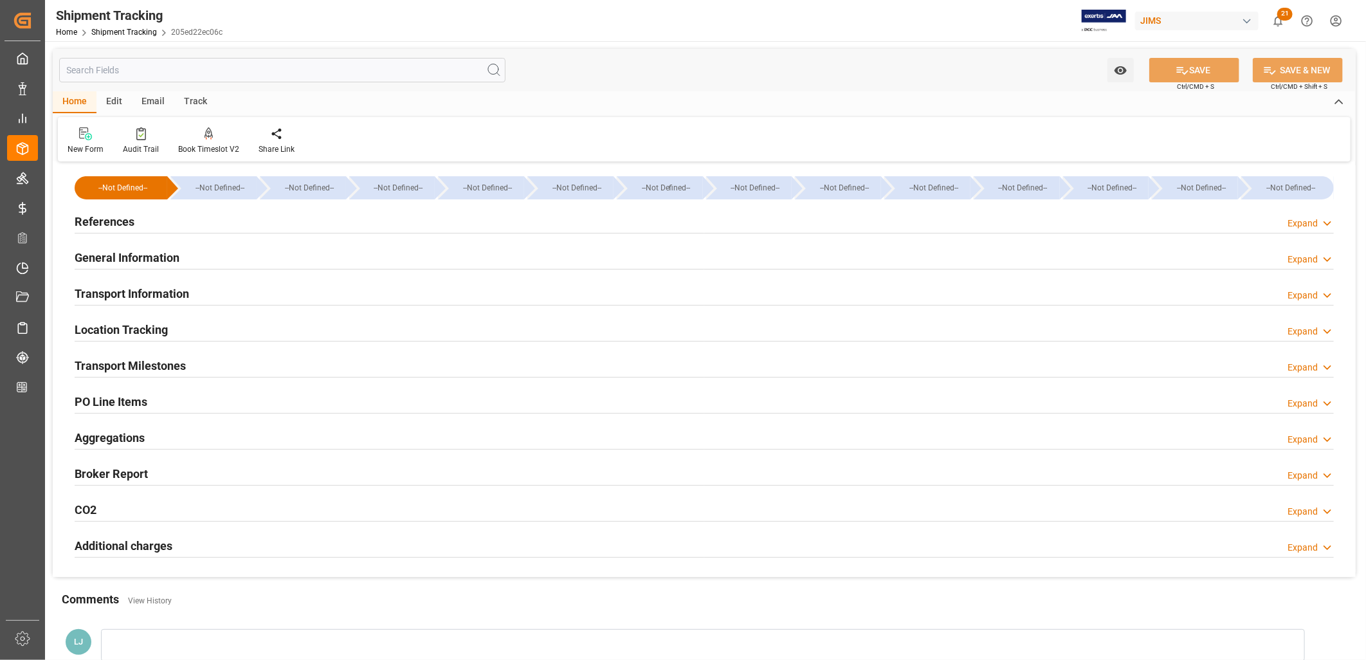
click at [158, 252] on h2 "General Information" at bounding box center [127, 257] width 105 height 17
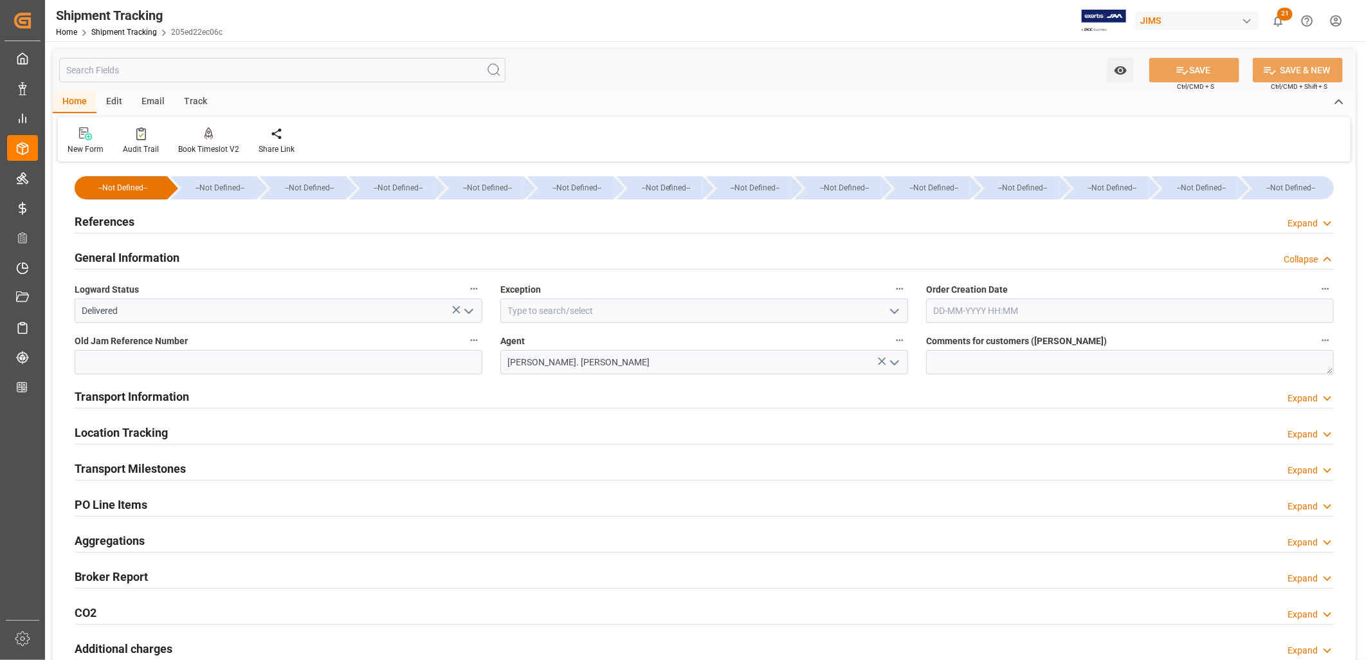
click at [114, 220] on h2 "References" at bounding box center [105, 221] width 60 height 17
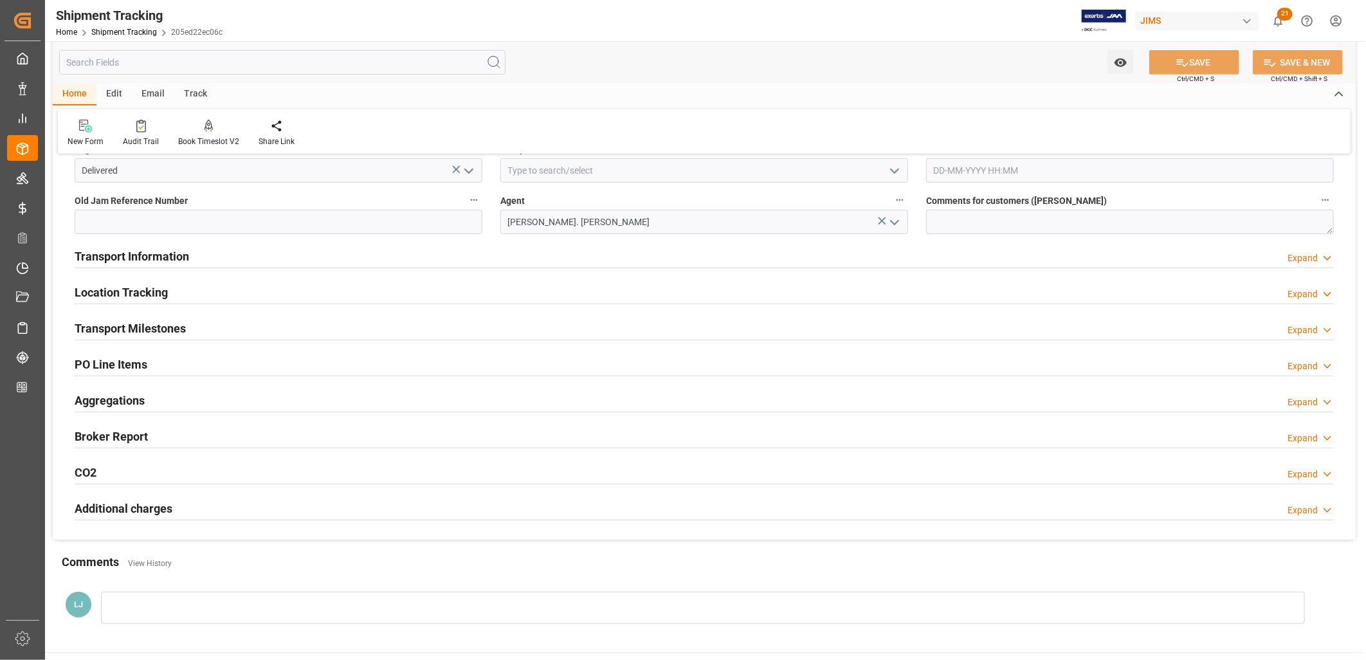
scroll to position [428, 0]
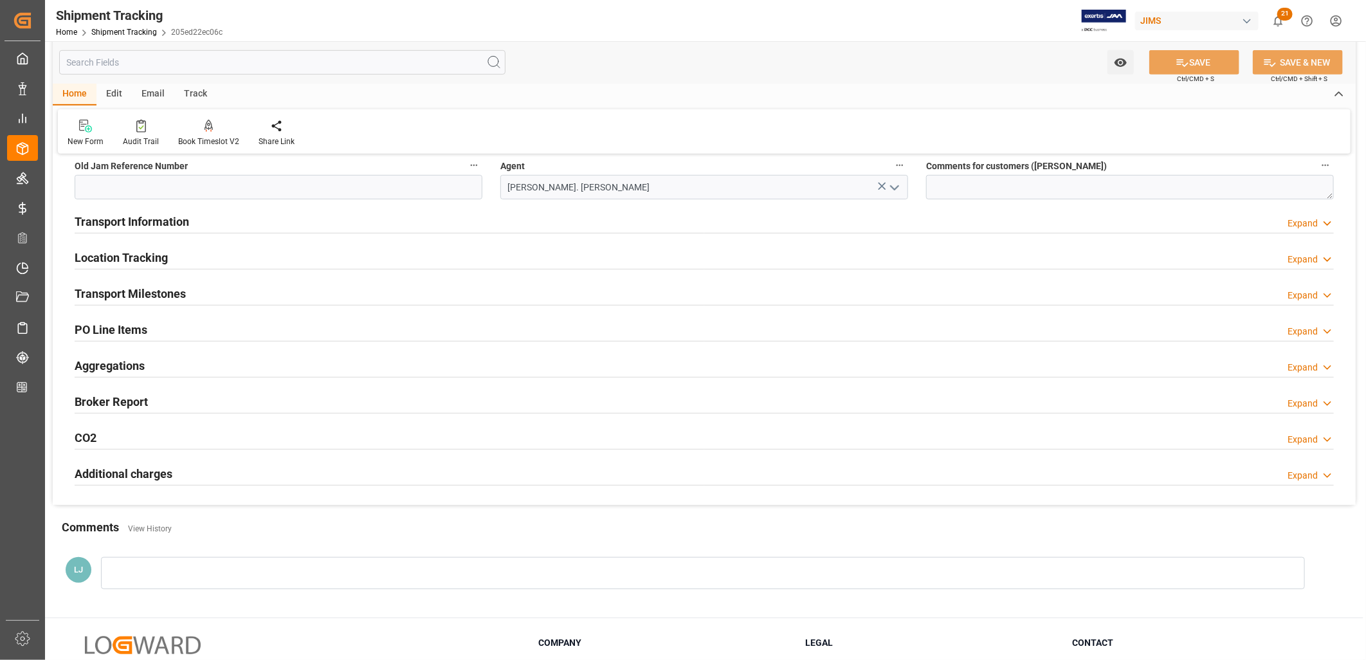
click at [170, 217] on h2 "Transport Information" at bounding box center [132, 221] width 115 height 17
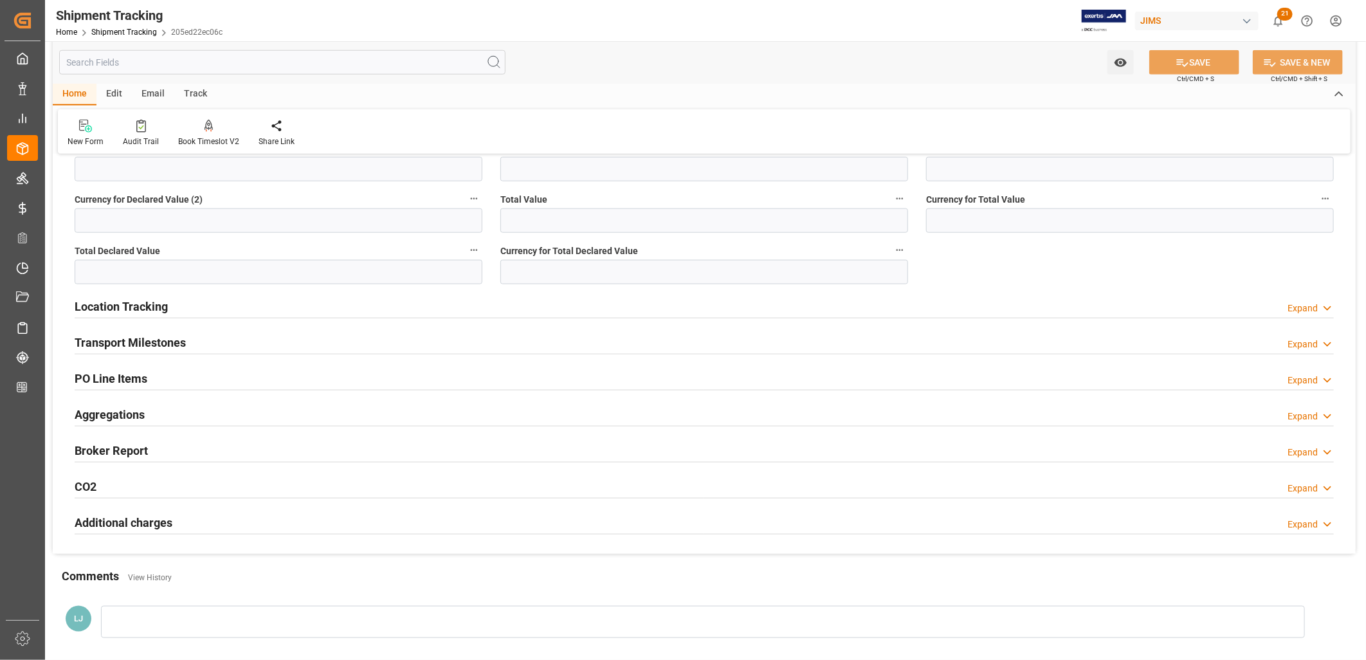
scroll to position [858, 0]
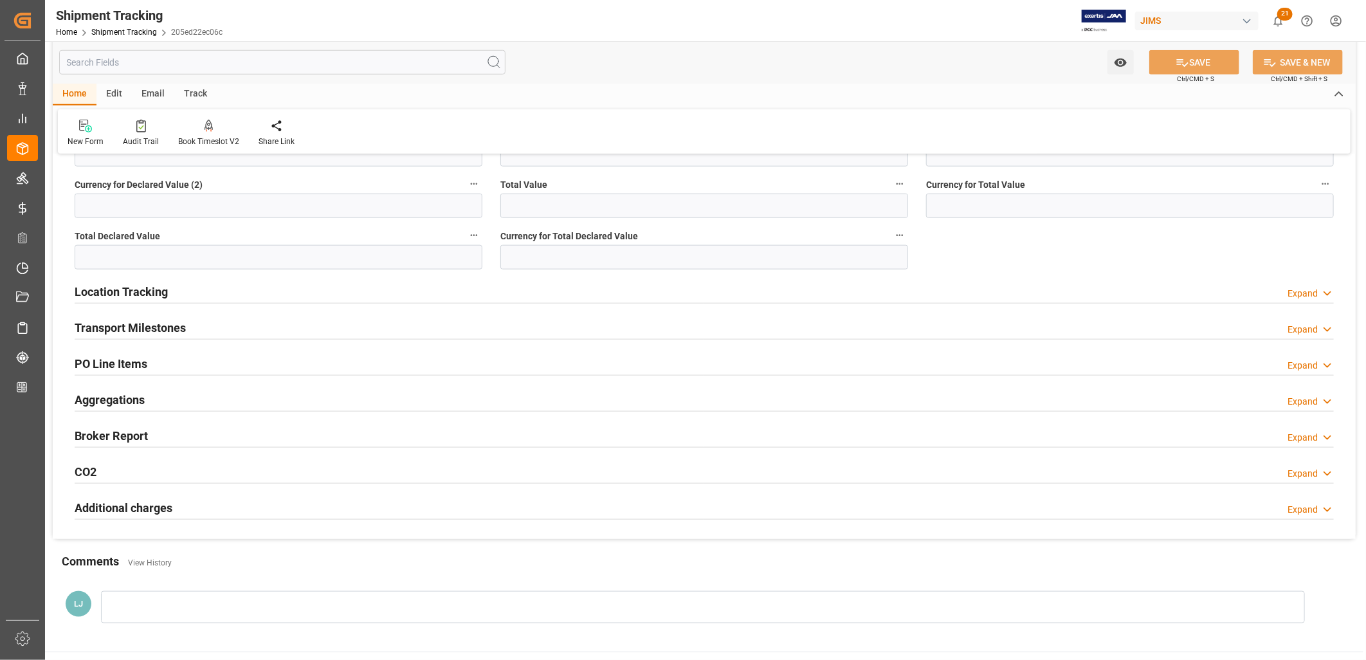
click at [155, 288] on h2 "Location Tracking" at bounding box center [121, 291] width 93 height 17
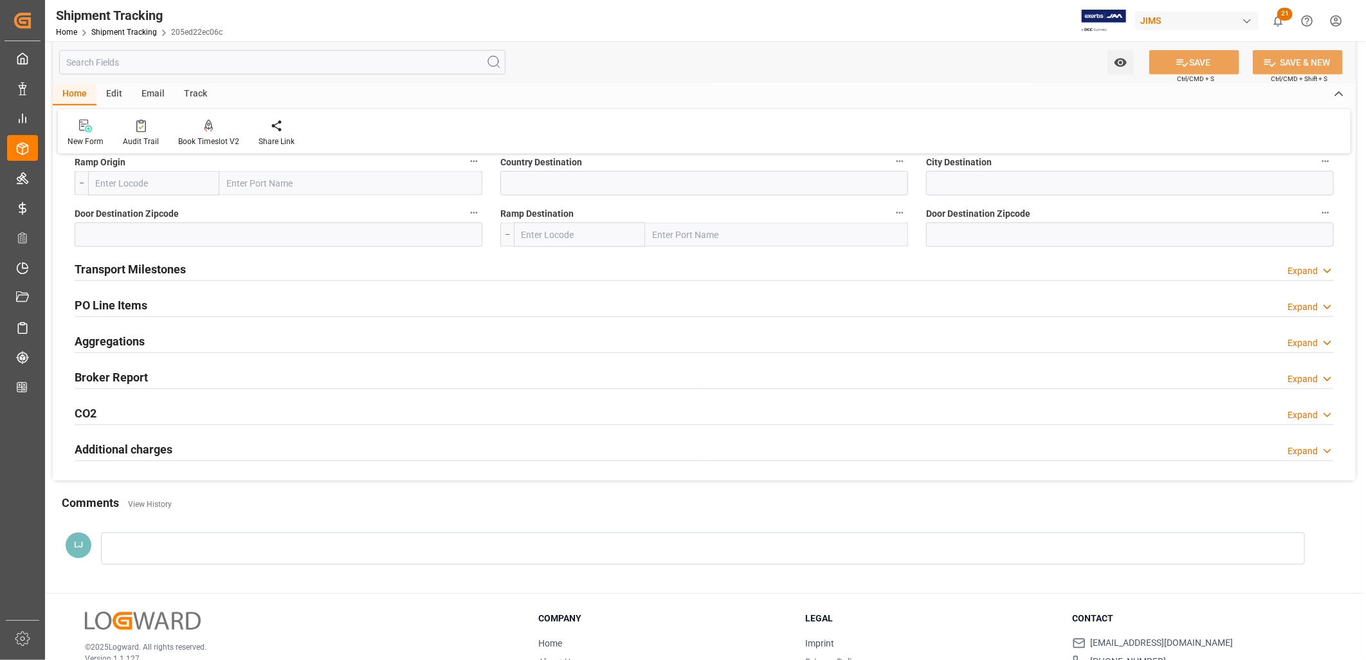
scroll to position [1072, 0]
click at [159, 259] on h2 "Transport Milestones" at bounding box center [130, 267] width 111 height 17
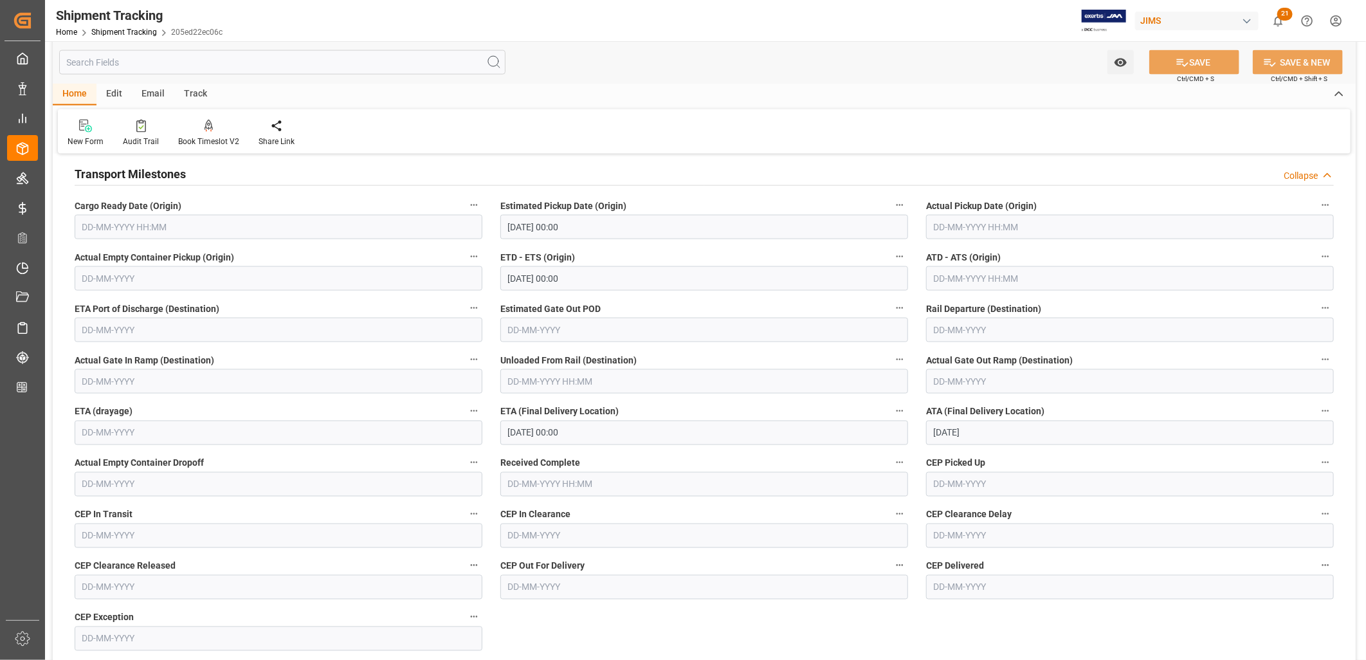
scroll to position [1143, 0]
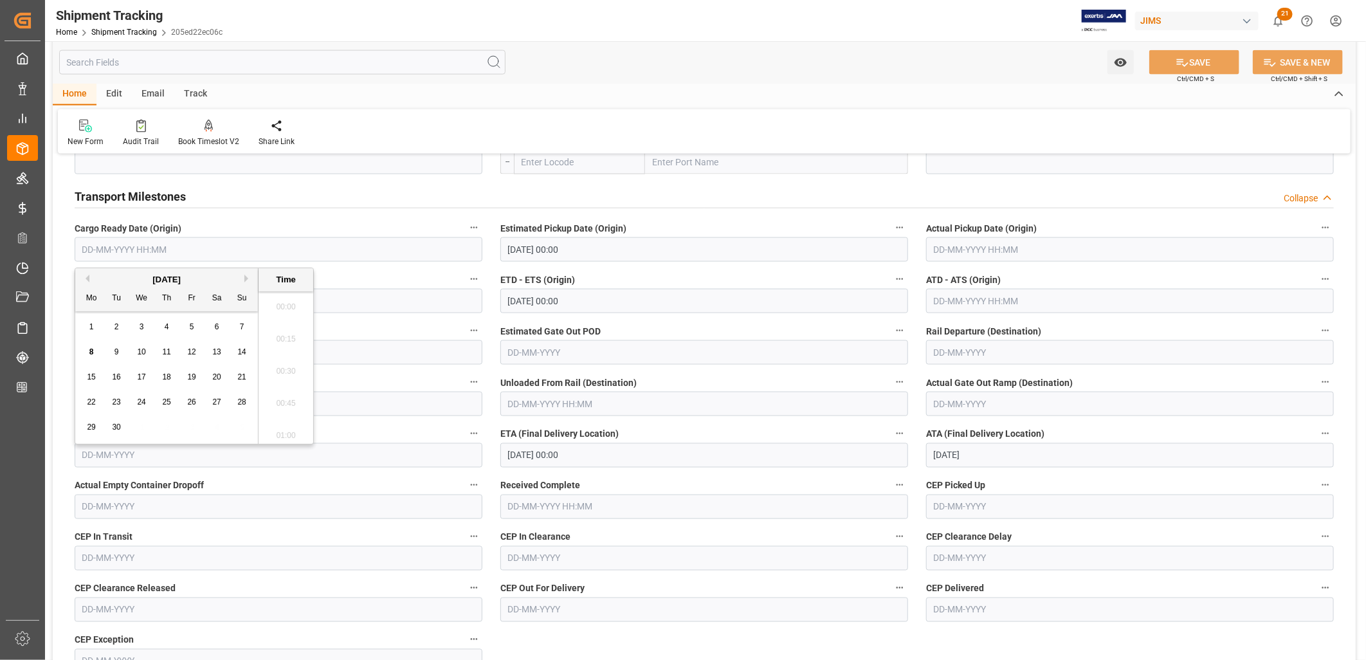
click at [127, 244] on input "text" at bounding box center [279, 249] width 408 height 24
click at [87, 315] on div "1 2 3 4 5 6 7" at bounding box center [167, 327] width 176 height 25
click at [113, 348] on div "9" at bounding box center [117, 352] width 16 height 15
type input "09-09-2025 00:00"
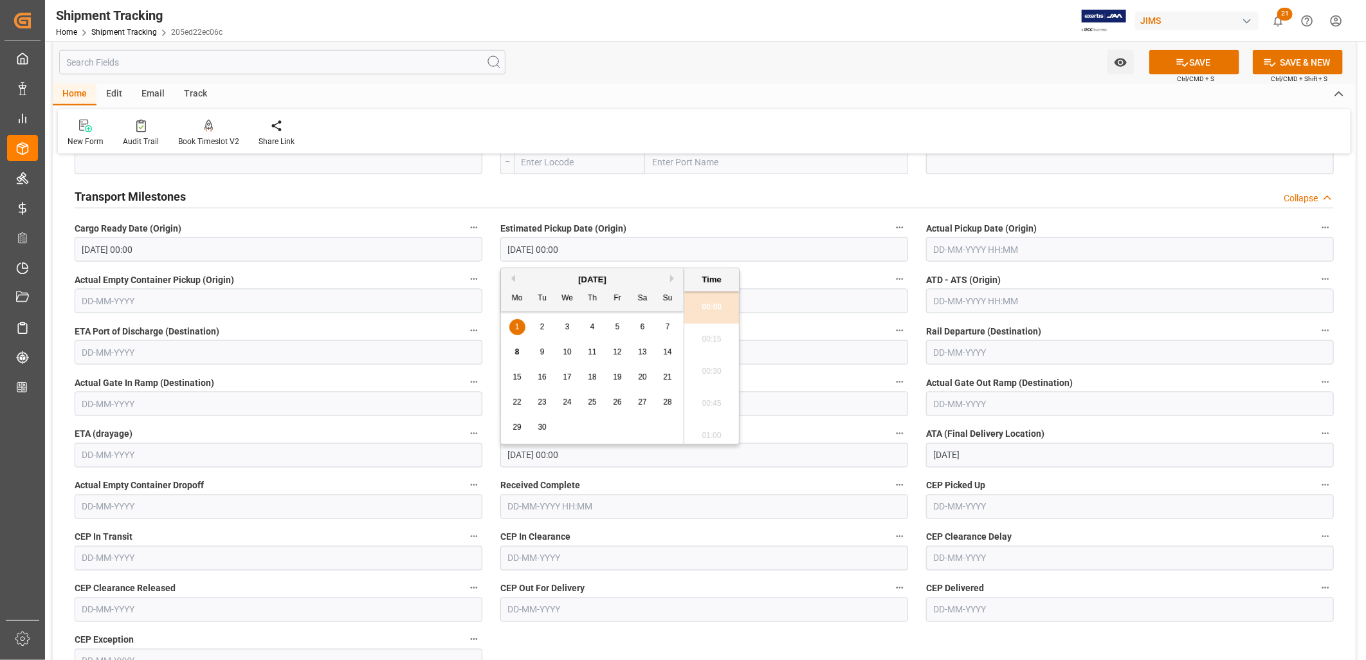
click at [586, 245] on input "01-09-2025 00:00" at bounding box center [705, 249] width 408 height 24
click at [540, 347] on span "9" at bounding box center [542, 351] width 5 height 9
type input "09-09-2025 00:00"
click at [1200, 56] on button "SAVE" at bounding box center [1195, 62] width 90 height 24
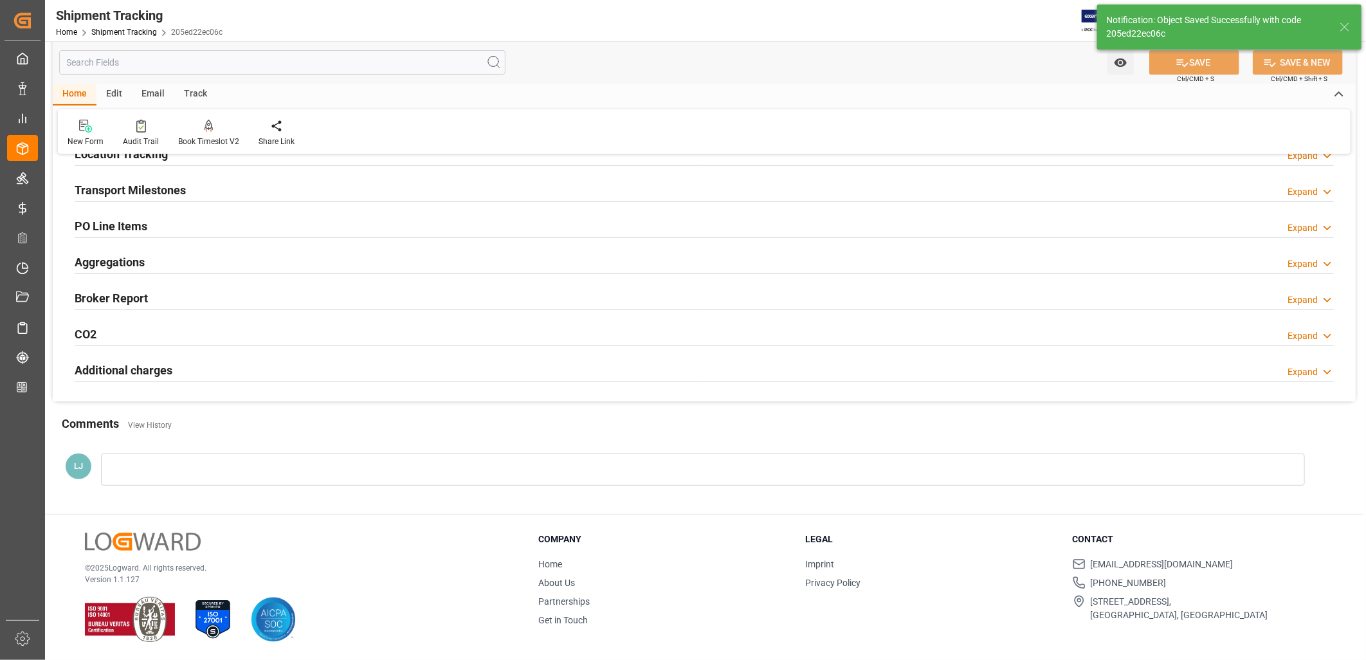
scroll to position [169, 0]
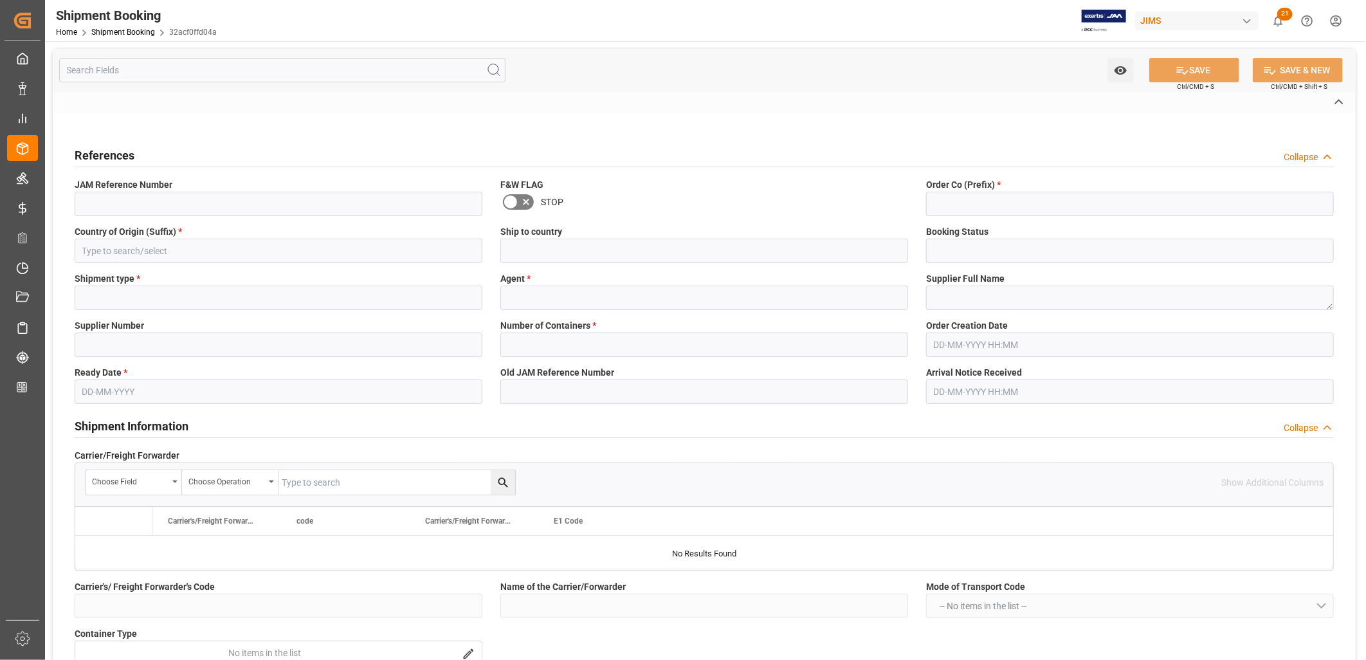
type input "77-10366-TW"
type input "77"
type input "TW"
type input "[GEOGRAPHIC_DATA]"
type input "Delivered"
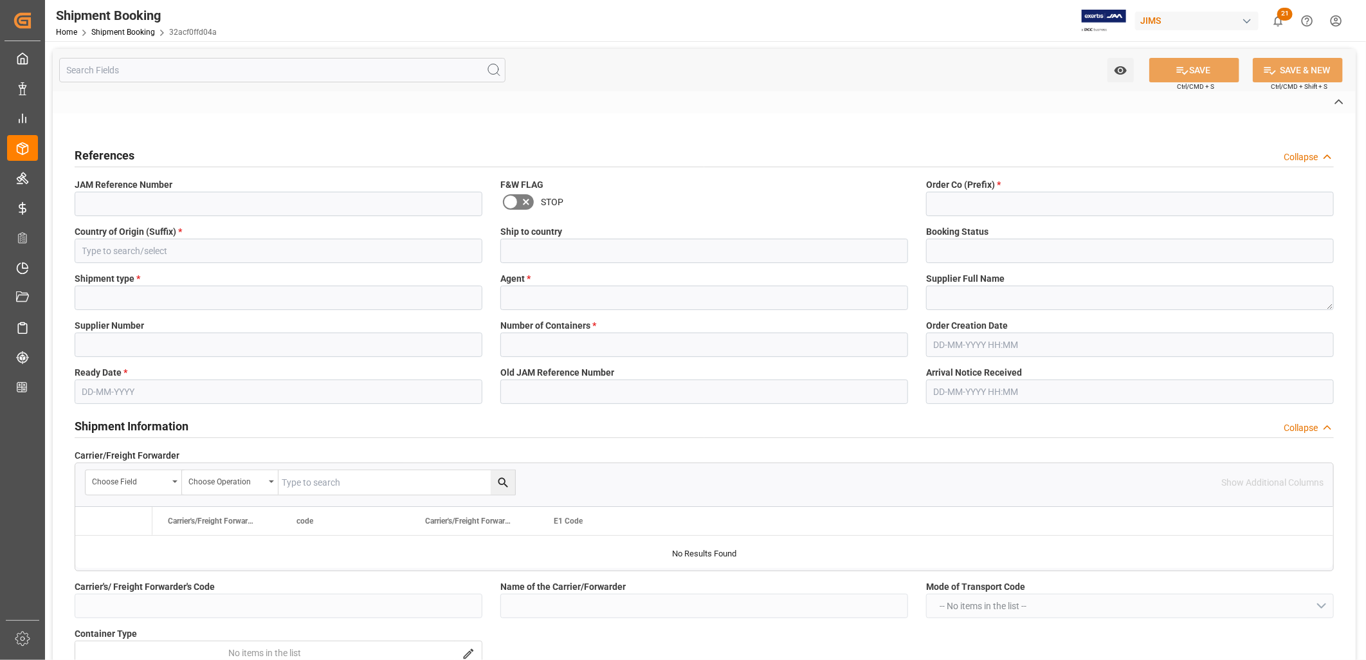
type input "LTL"
type input "[PERSON_NAME]. [PERSON_NAME]"
type textarea "Pearl Musical Instrument"
type input "1244"
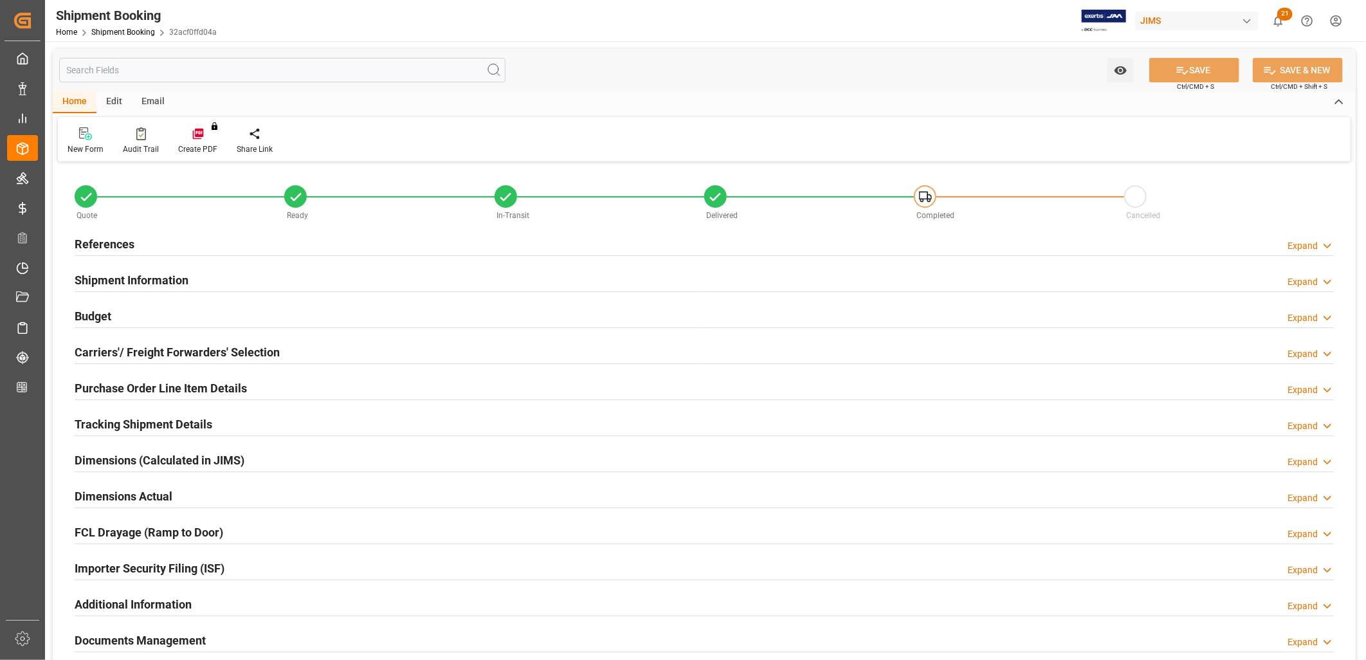
type input "0"
type input "09-09-2025"
click at [113, 242] on h2 "References" at bounding box center [105, 243] width 60 height 17
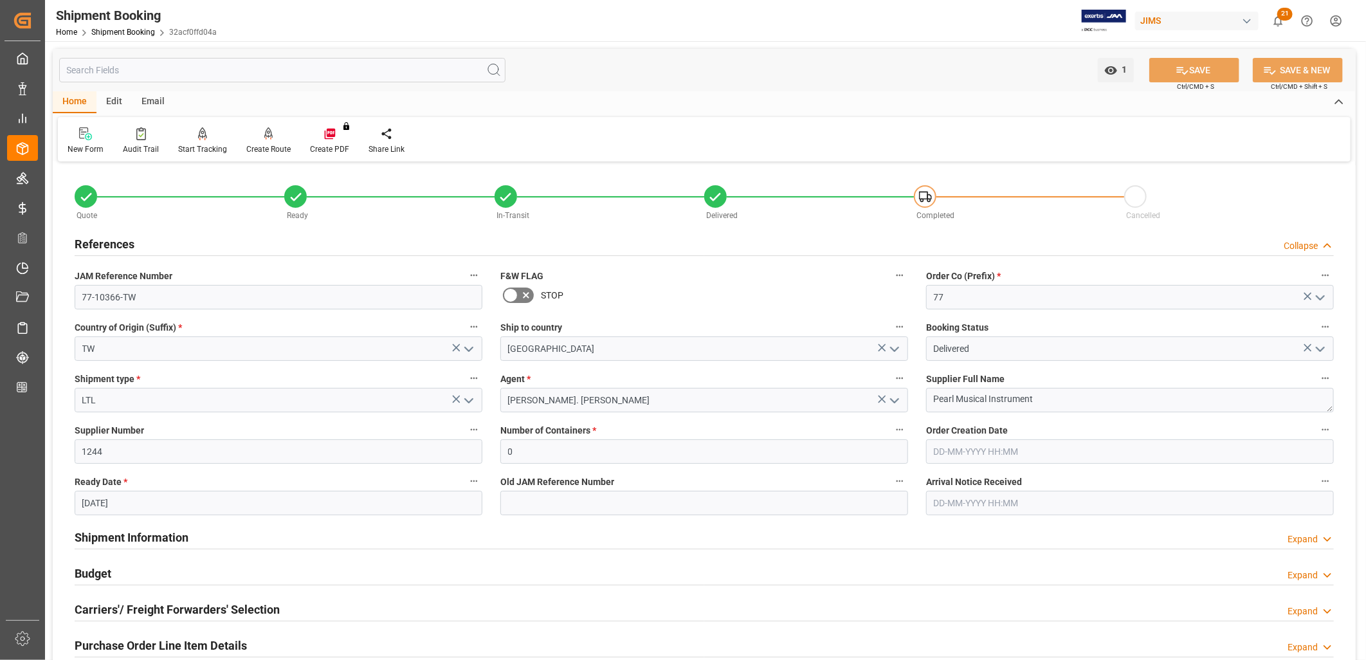
click at [897, 397] on icon "open menu" at bounding box center [894, 400] width 15 height 15
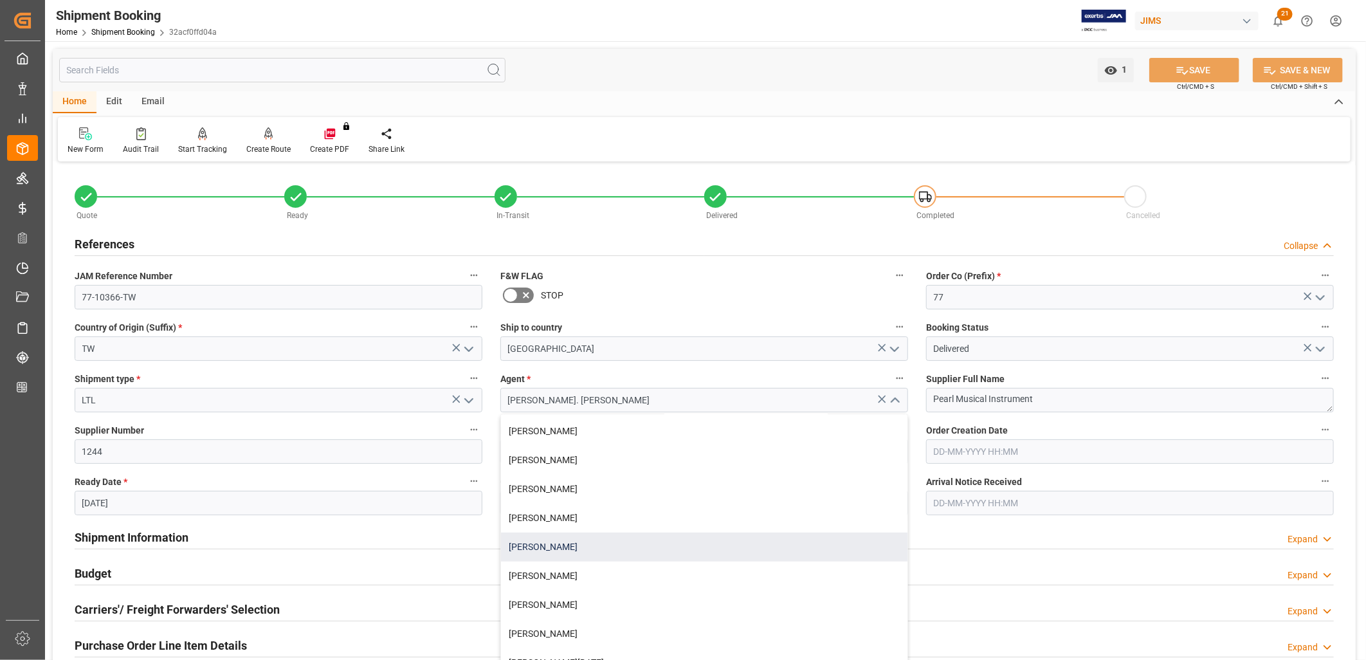
click at [568, 542] on div "[PERSON_NAME]" at bounding box center [704, 547] width 407 height 29
type input "[PERSON_NAME]"
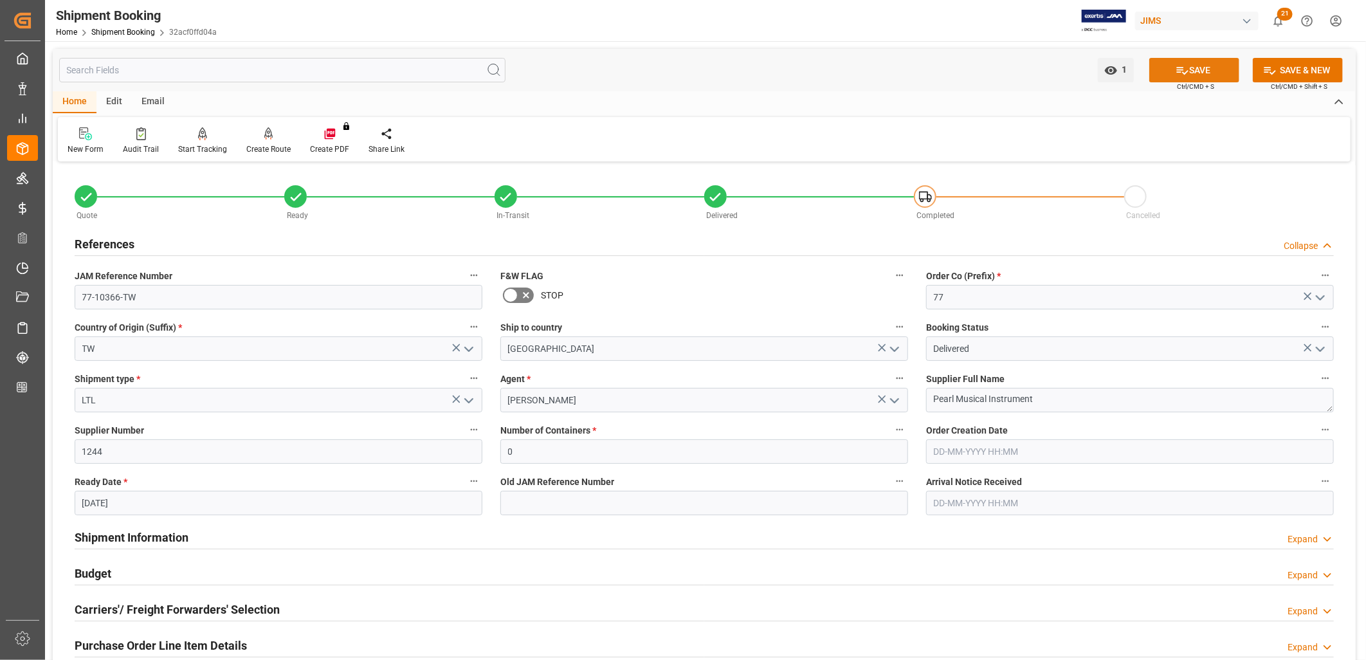
click at [1203, 68] on button "SAVE" at bounding box center [1195, 70] width 90 height 24
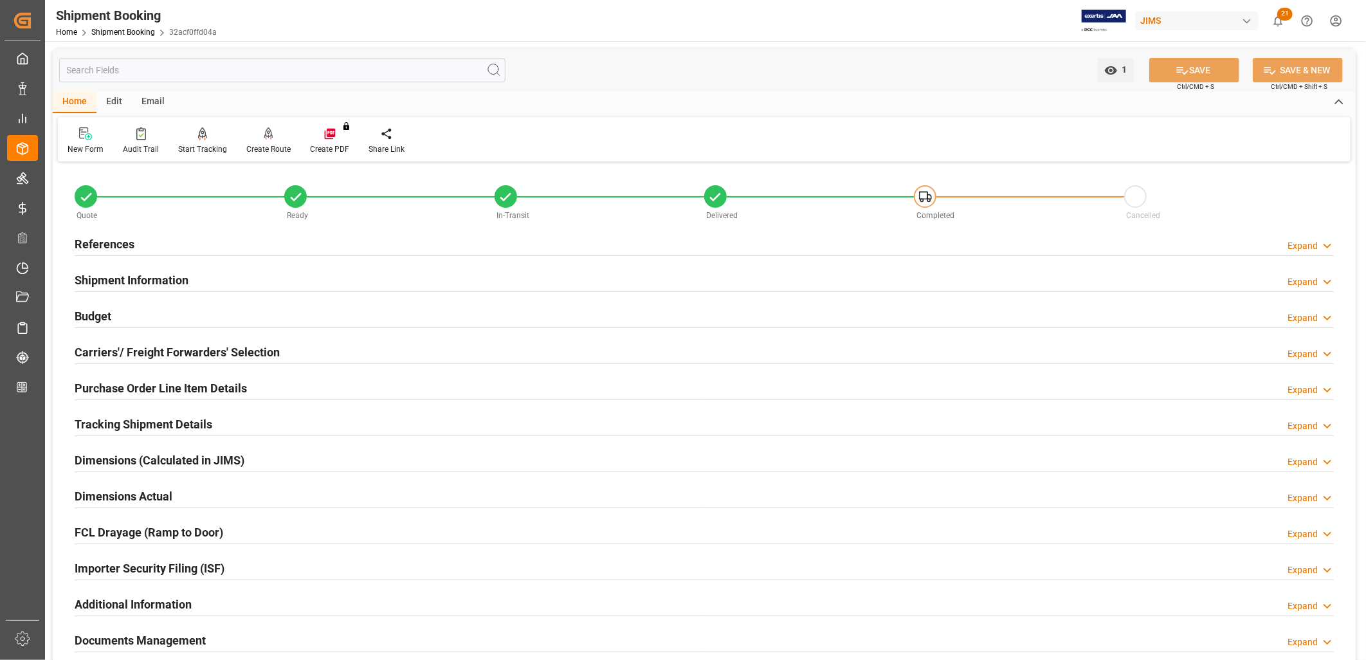
click at [178, 427] on h2 "Tracking Shipment Details" at bounding box center [144, 424] width 138 height 17
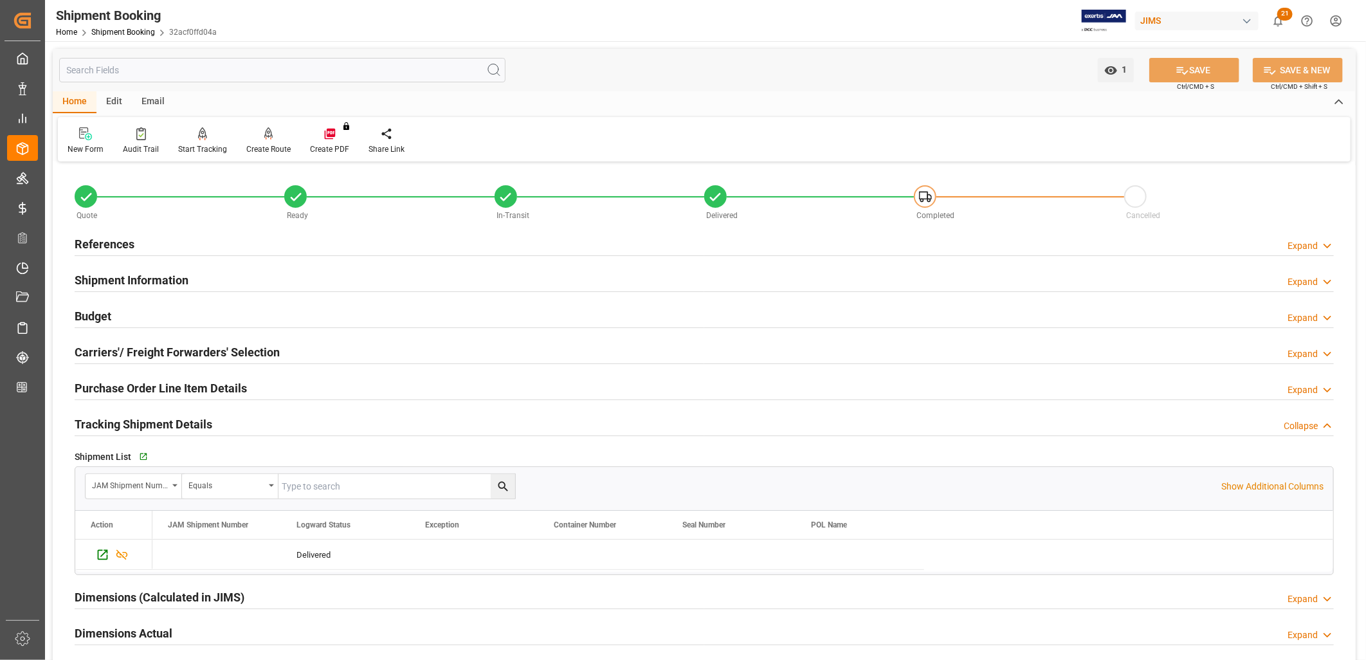
click at [106, 241] on h2 "References" at bounding box center [105, 243] width 60 height 17
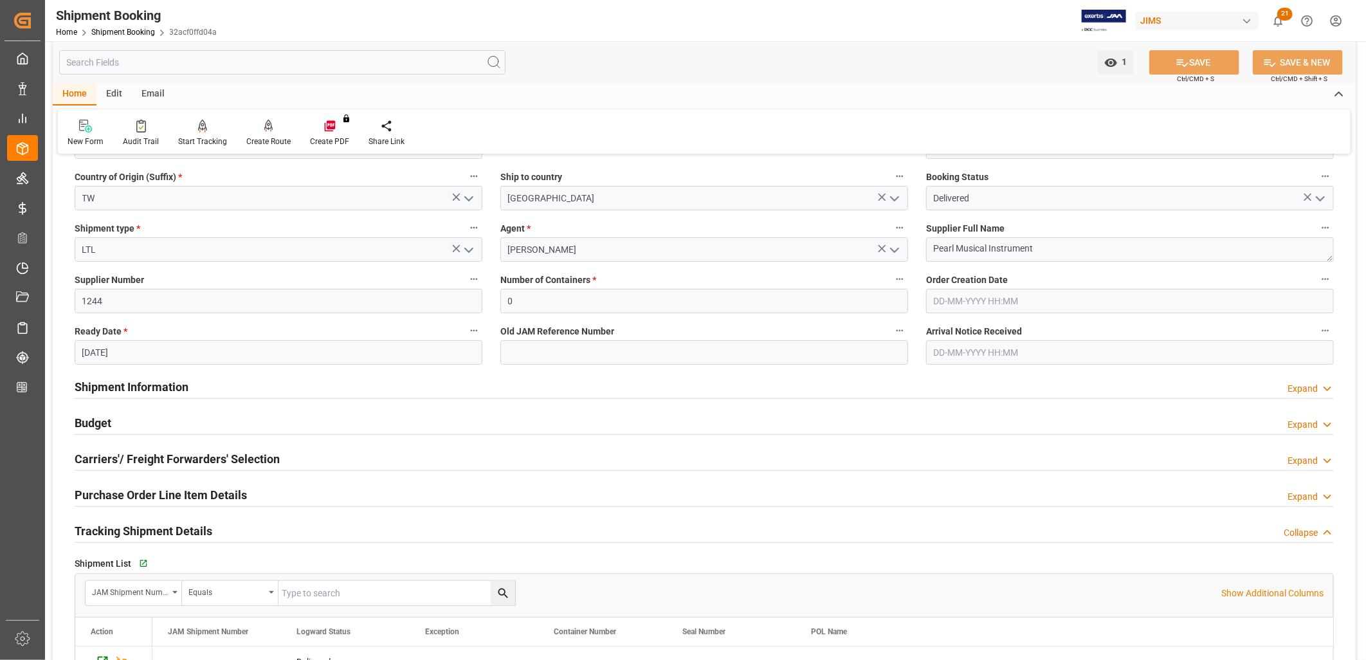
scroll to position [0, 0]
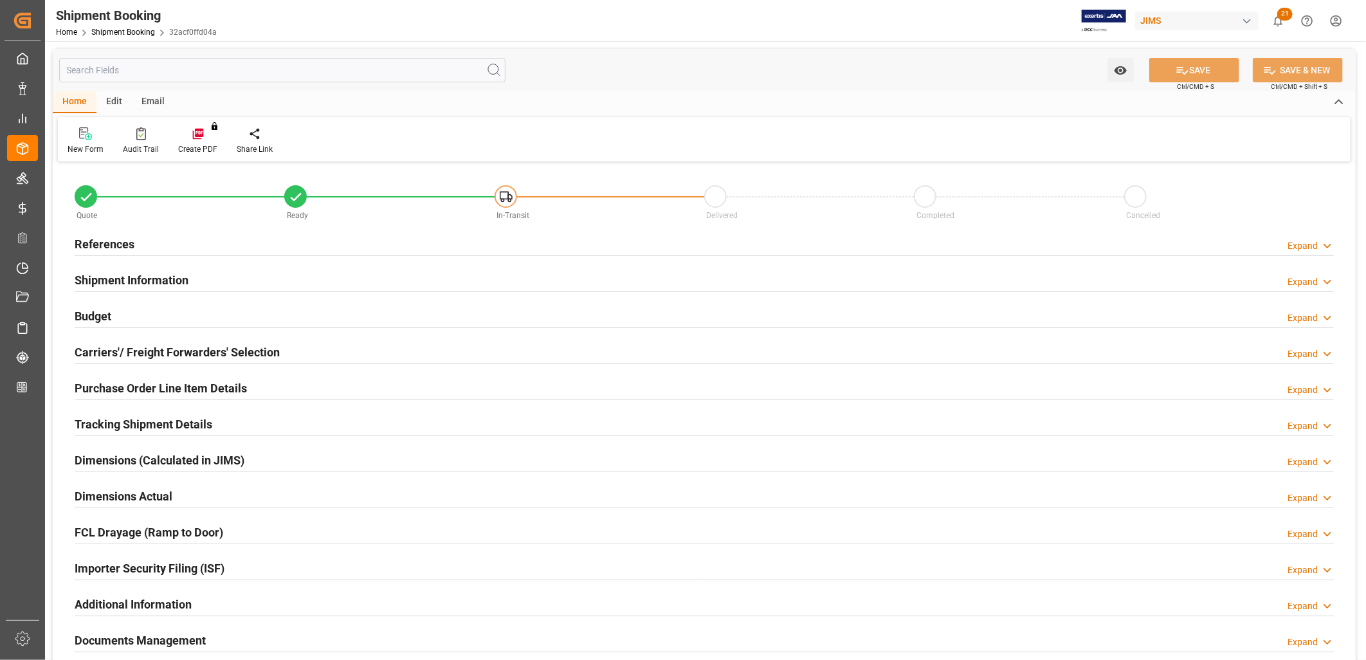
type input "0"
type input "[DATE]"
click at [129, 241] on h2 "References" at bounding box center [105, 243] width 60 height 17
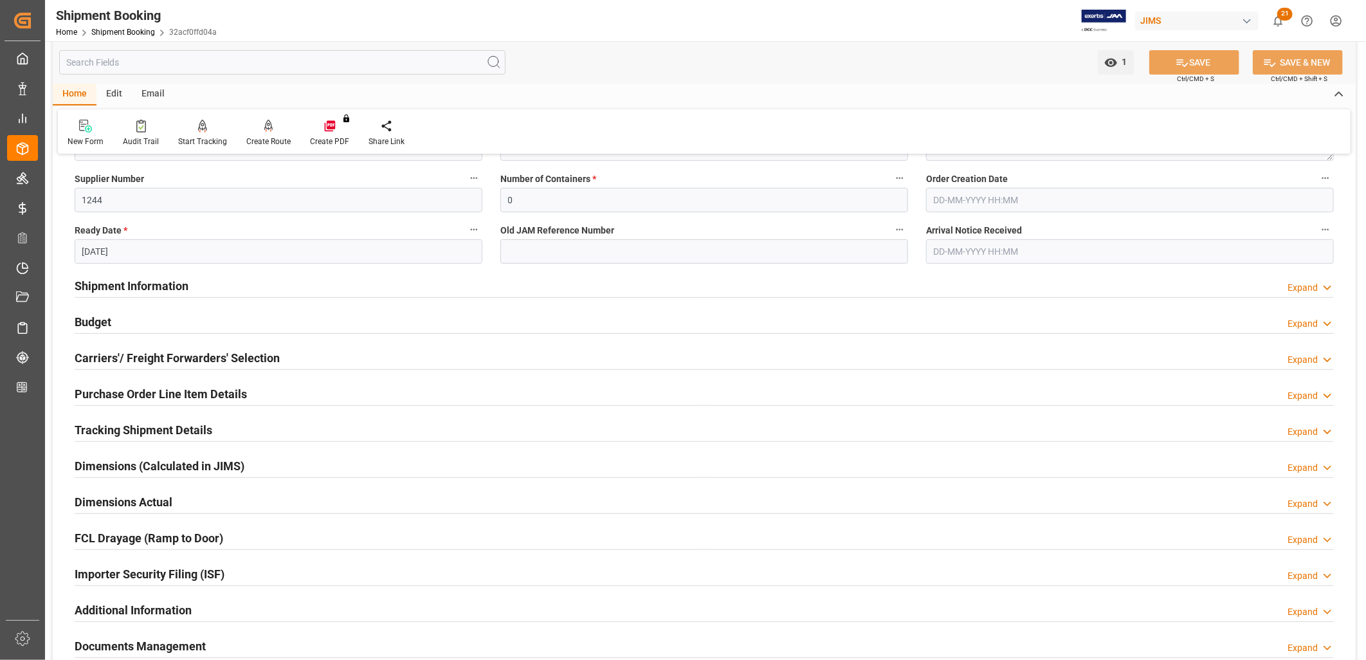
scroll to position [286, 0]
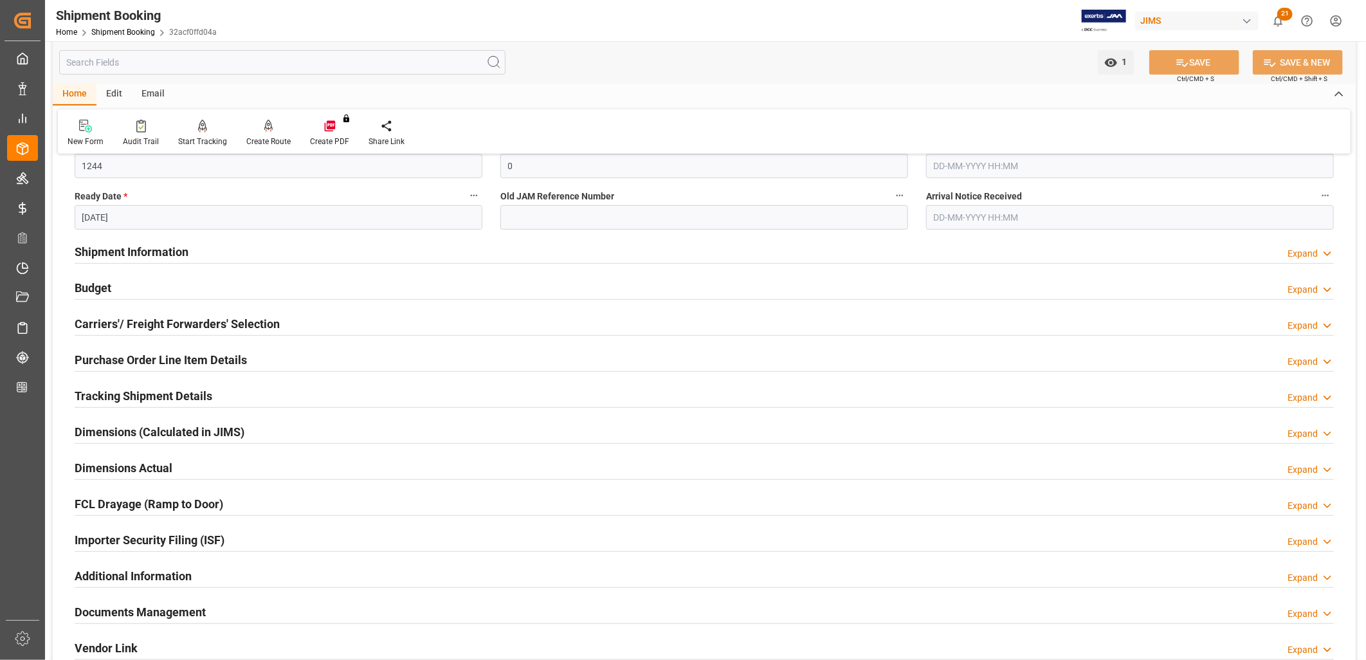
click at [181, 395] on h2 "Tracking Shipment Details" at bounding box center [144, 395] width 138 height 17
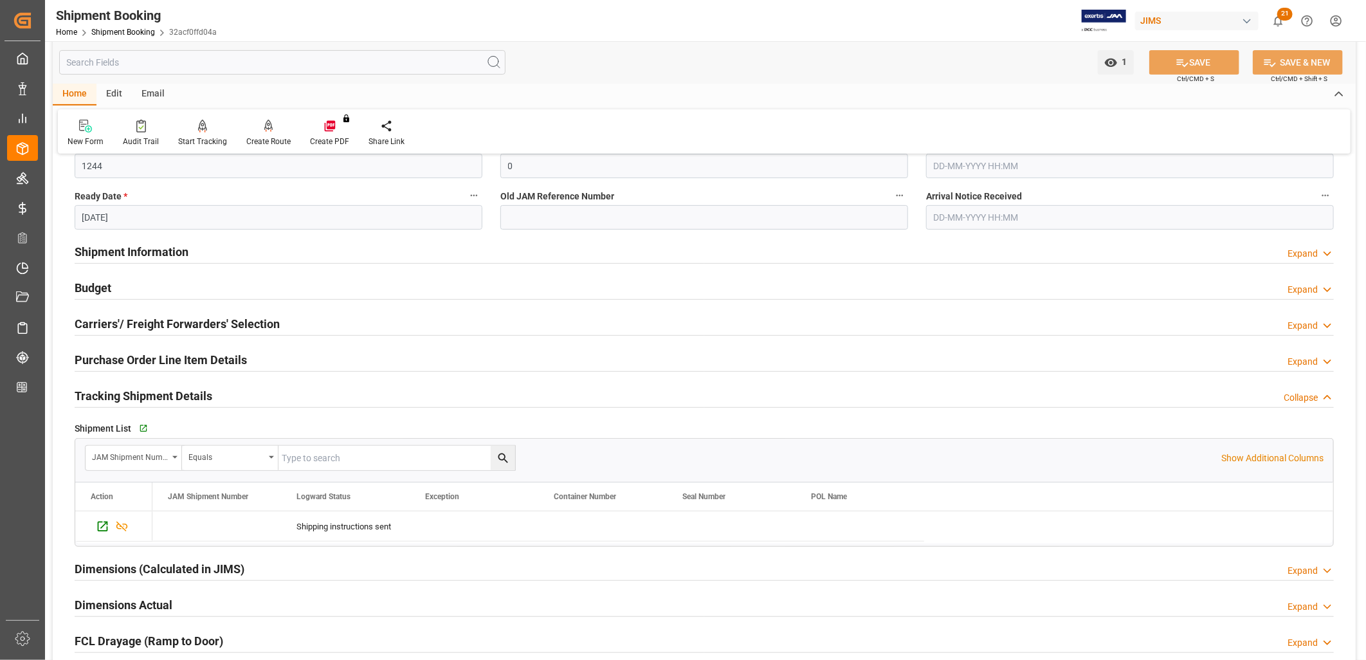
click at [210, 324] on h2 "Carriers'/ Freight Forwarders' Selection" at bounding box center [177, 323] width 205 height 17
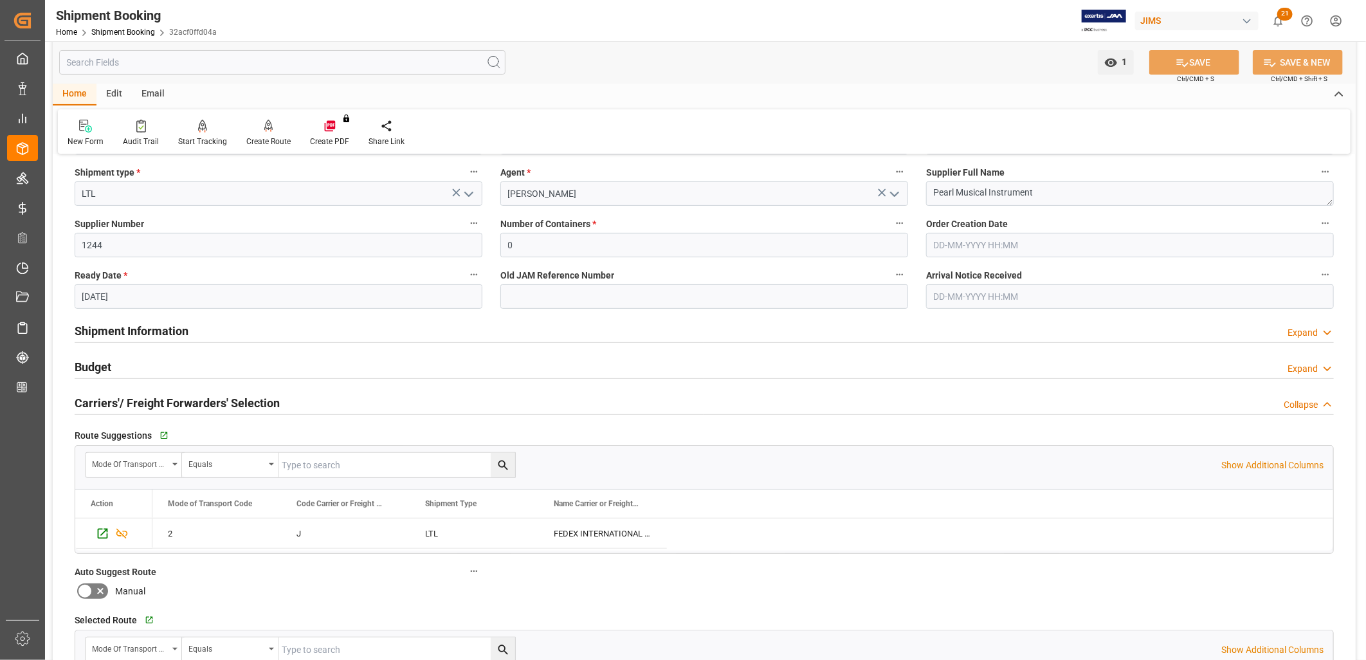
scroll to position [0, 0]
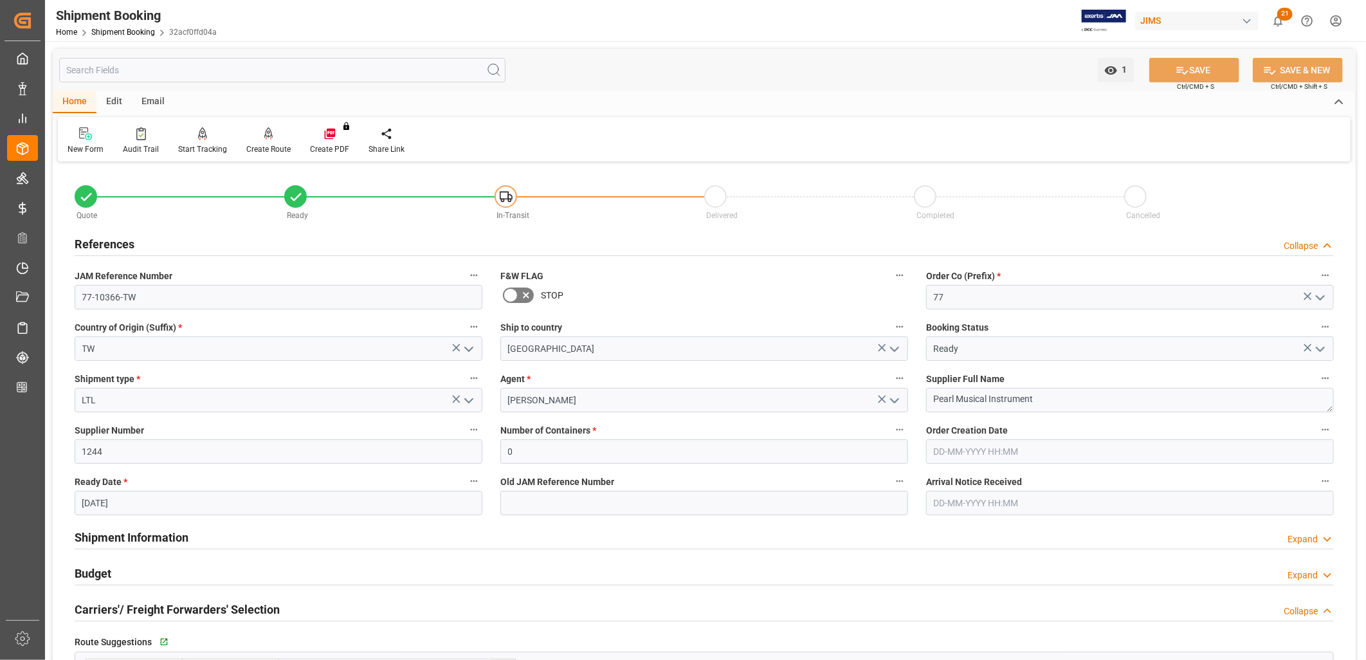
click at [116, 241] on h2 "References" at bounding box center [105, 243] width 60 height 17
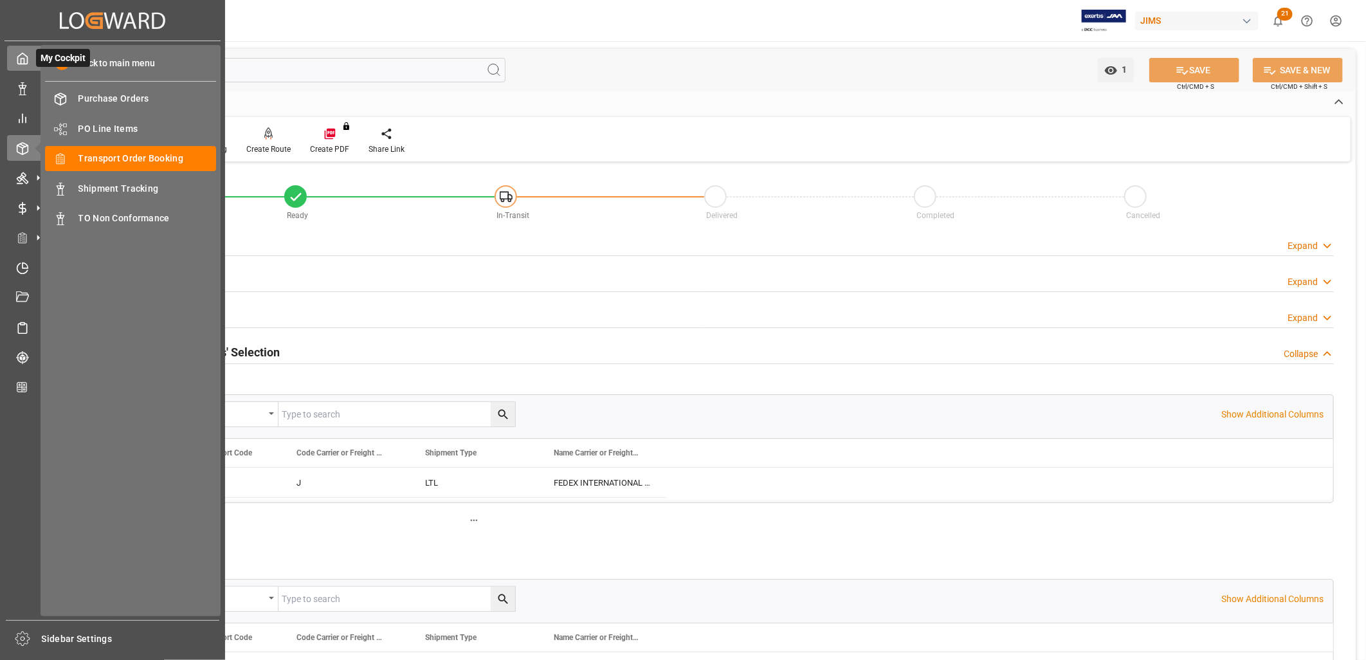
click at [21, 59] on icon at bounding box center [22, 58] width 13 height 13
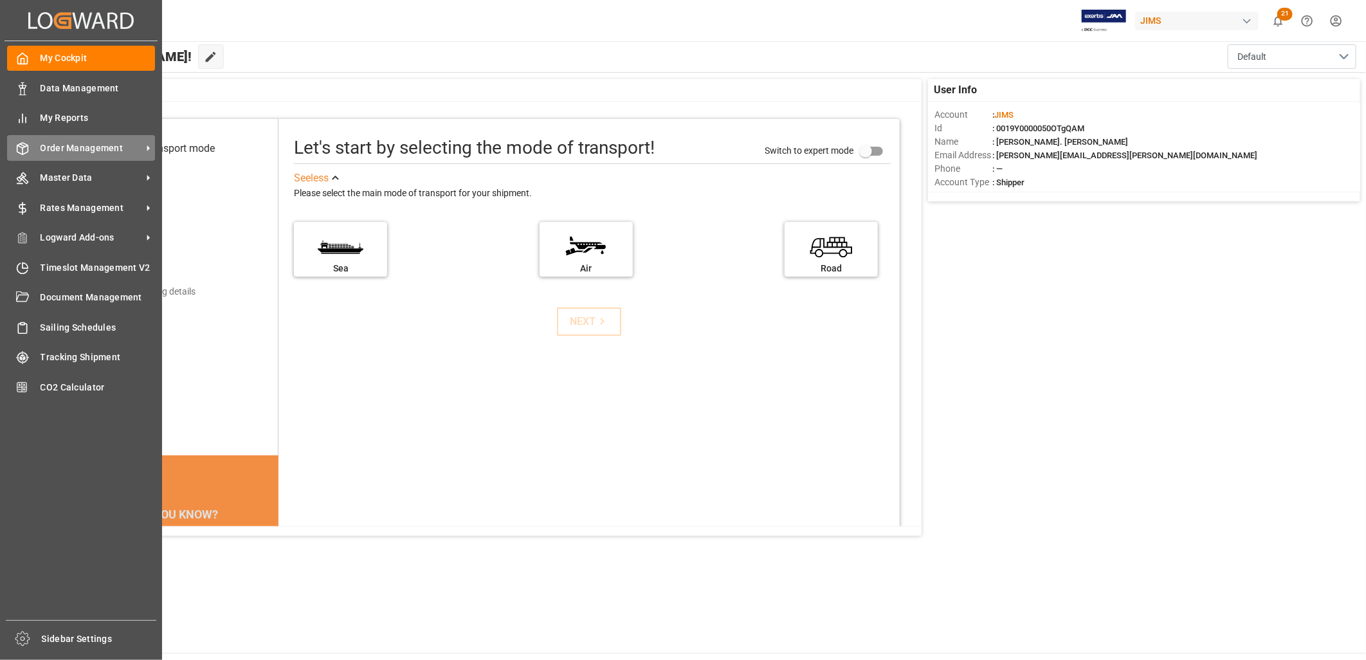
click at [103, 145] on span "Order Management" at bounding box center [92, 149] width 102 height 14
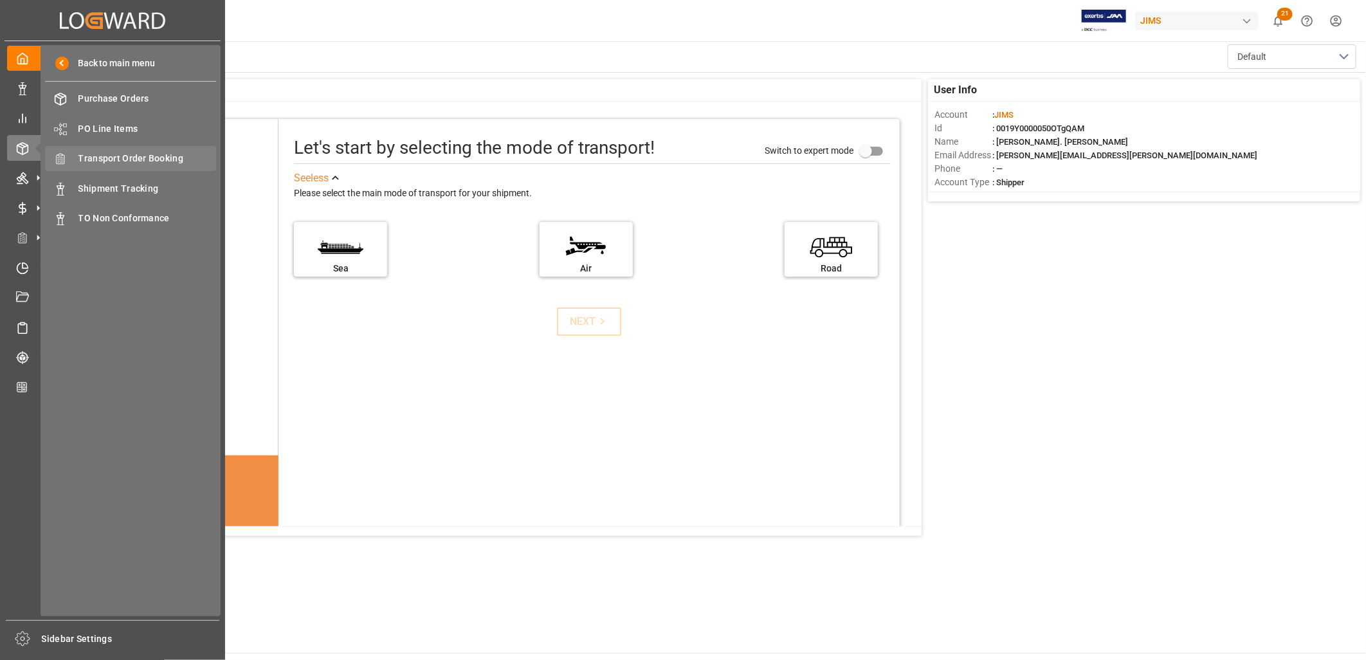
click at [151, 156] on span "Transport Order Booking" at bounding box center [147, 159] width 138 height 14
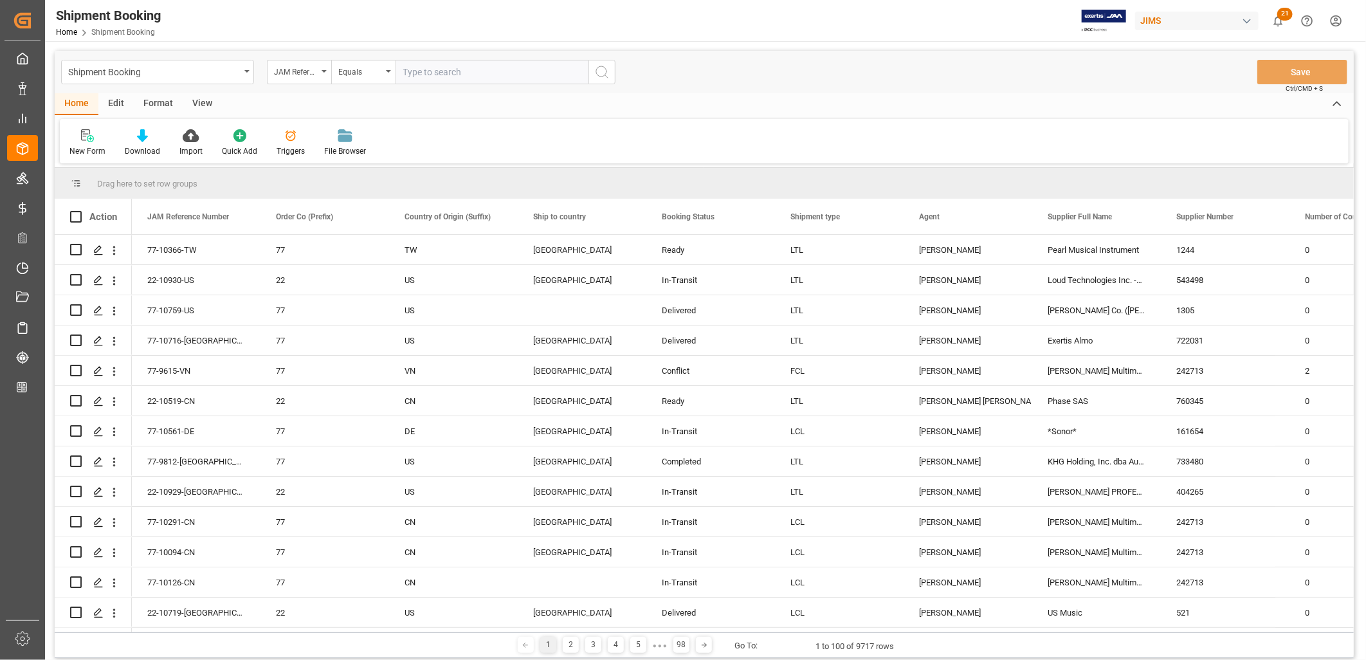
click at [412, 73] on input "text" at bounding box center [492, 72] width 193 height 24
type input "77-103266-TW"
click at [602, 71] on icon "search button" at bounding box center [601, 71] width 15 height 15
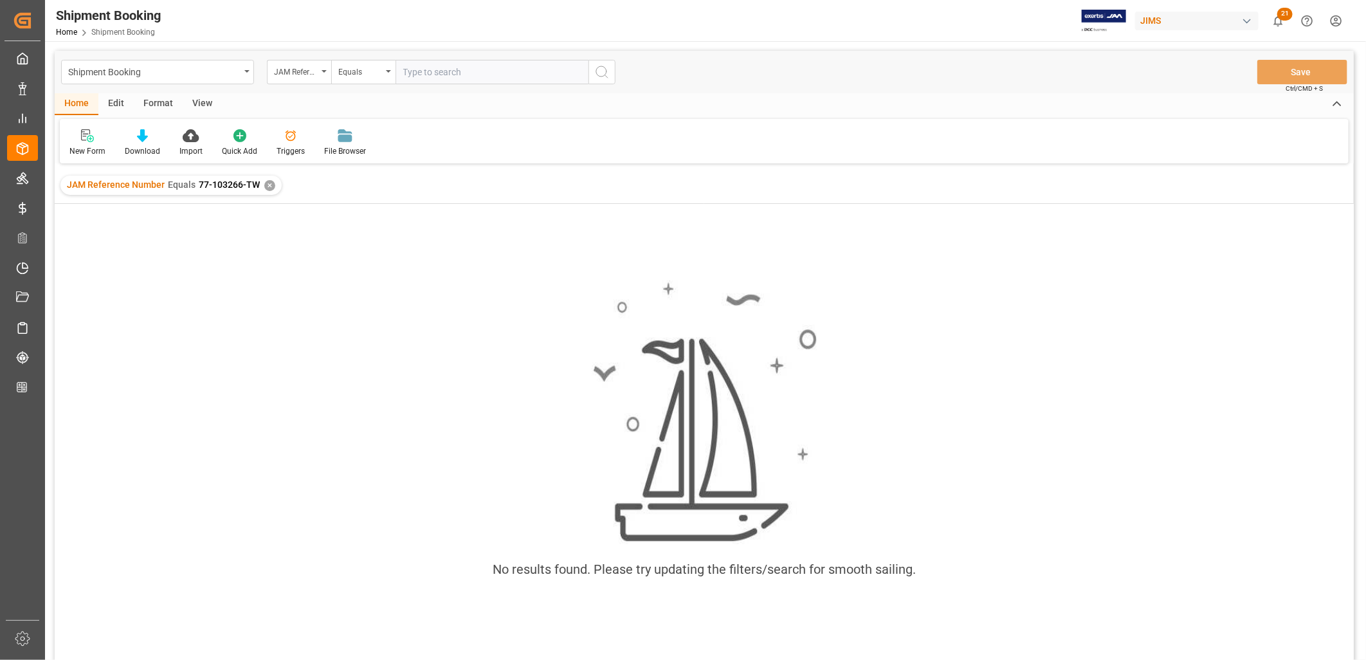
click at [267, 180] on div "✕" at bounding box center [269, 185] width 11 height 11
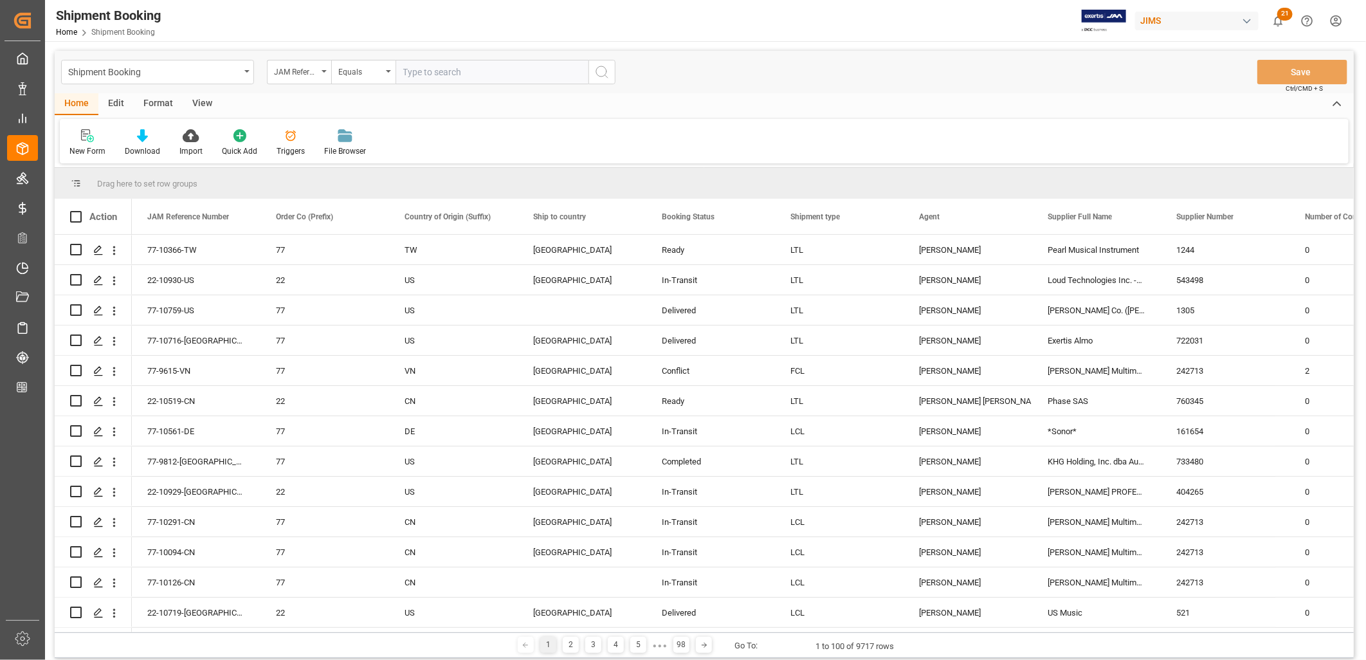
click at [417, 68] on input "text" at bounding box center [492, 72] width 193 height 24
type input "77-10366-TW"
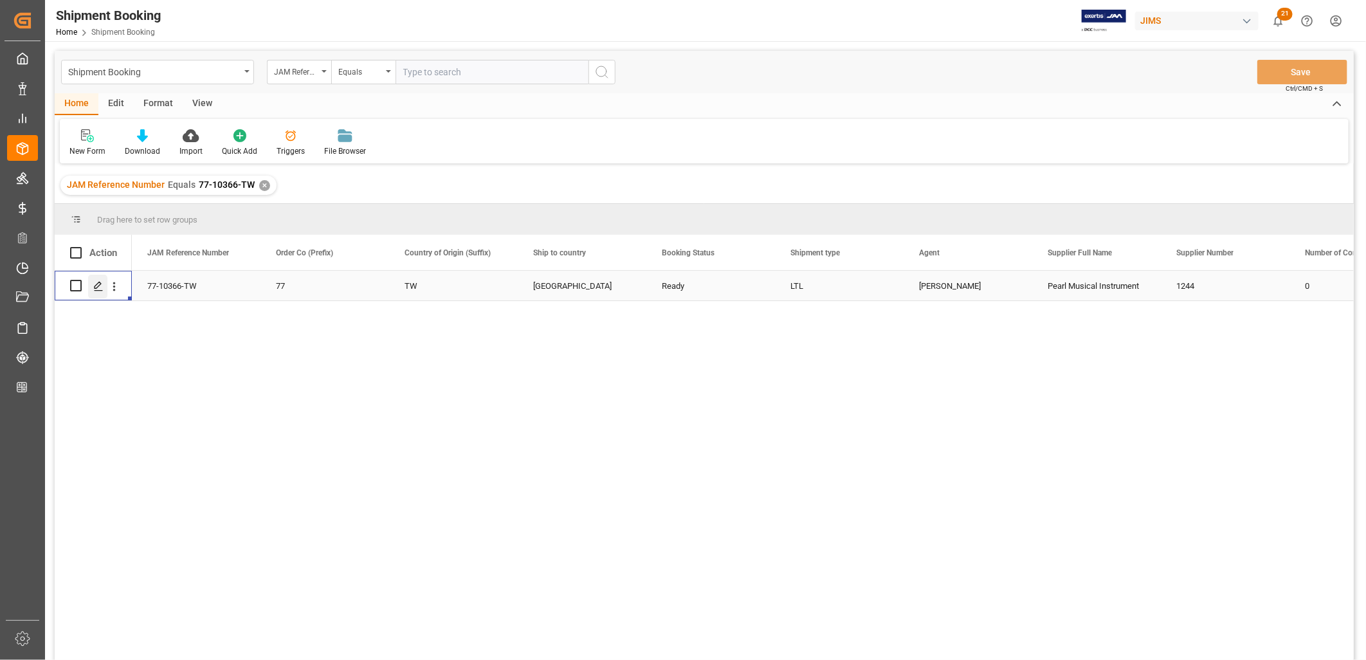
click at [95, 284] on icon "Press SPACE to select this row." at bounding box center [98, 286] width 10 height 10
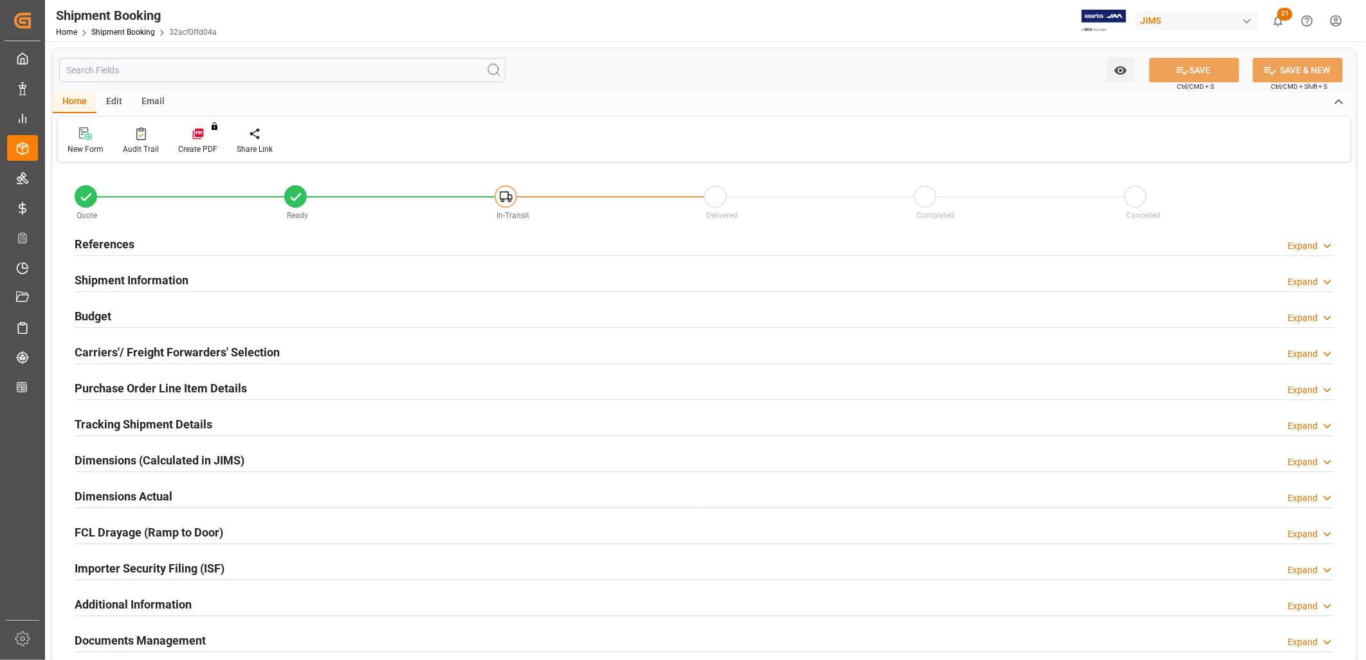
type input "[DATE]"
click at [110, 243] on h2 "References" at bounding box center [105, 243] width 60 height 17
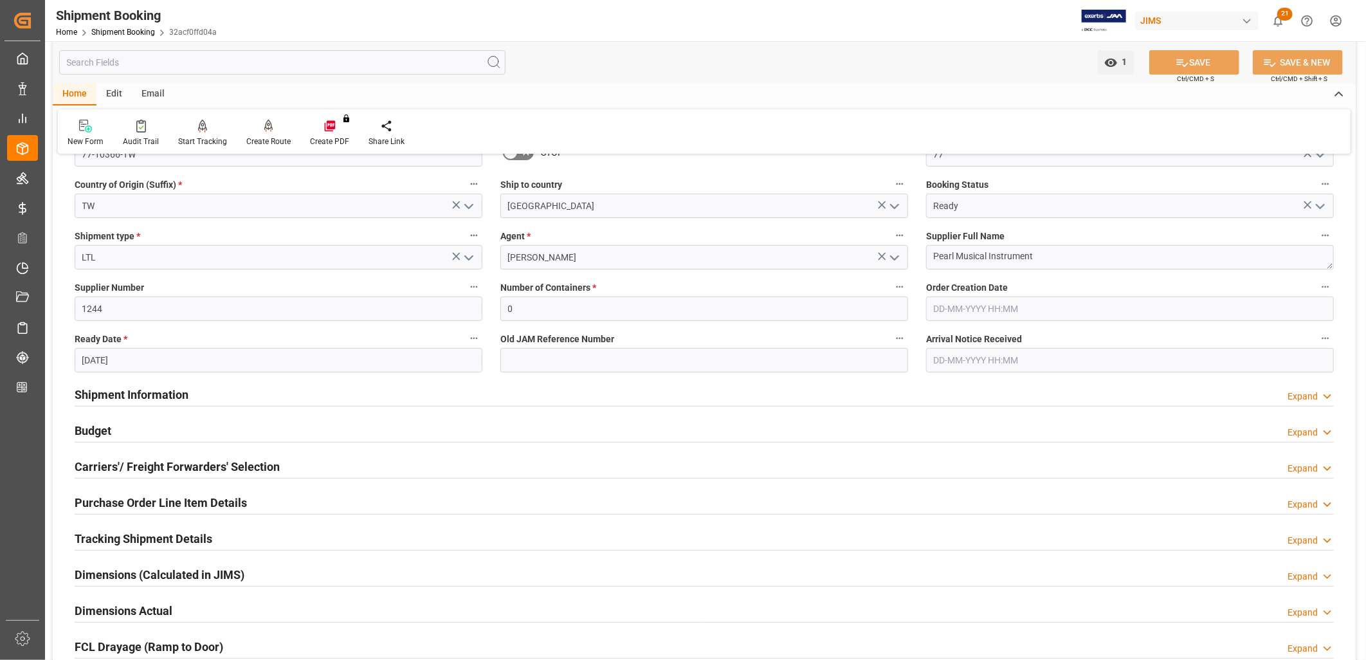
scroll to position [214, 0]
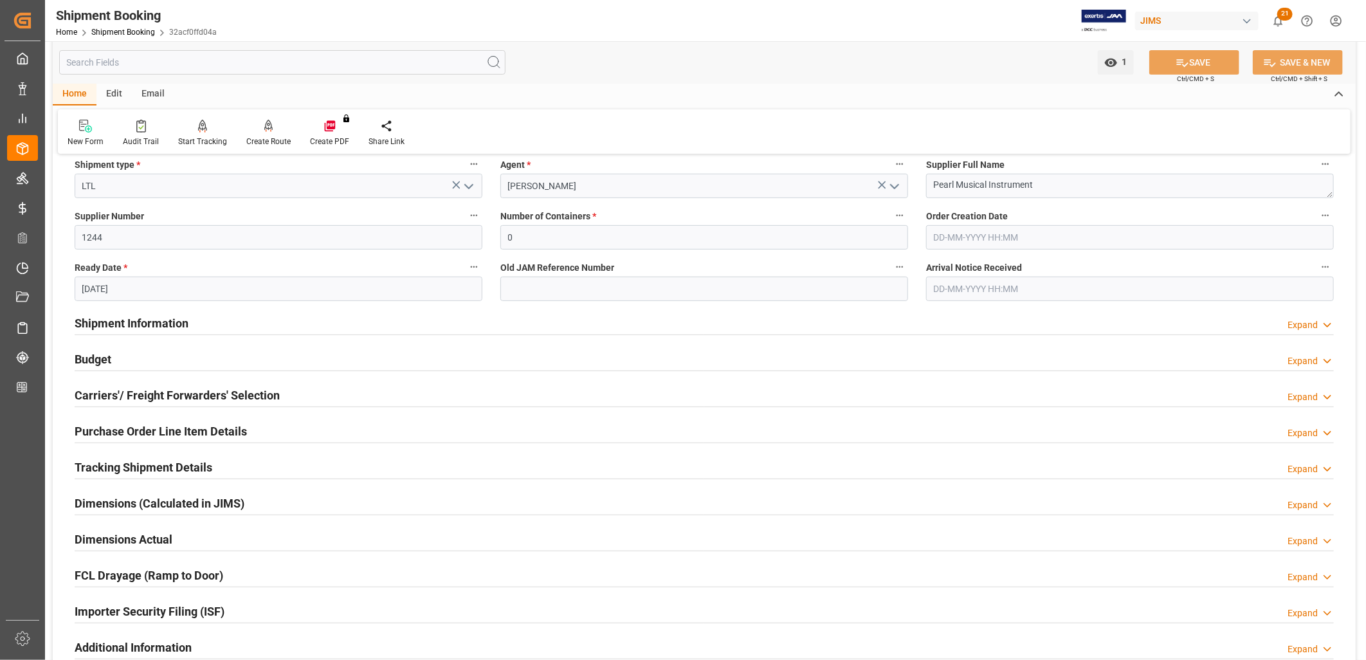
click at [222, 394] on h2 "Carriers'/ Freight Forwarders' Selection" at bounding box center [177, 395] width 205 height 17
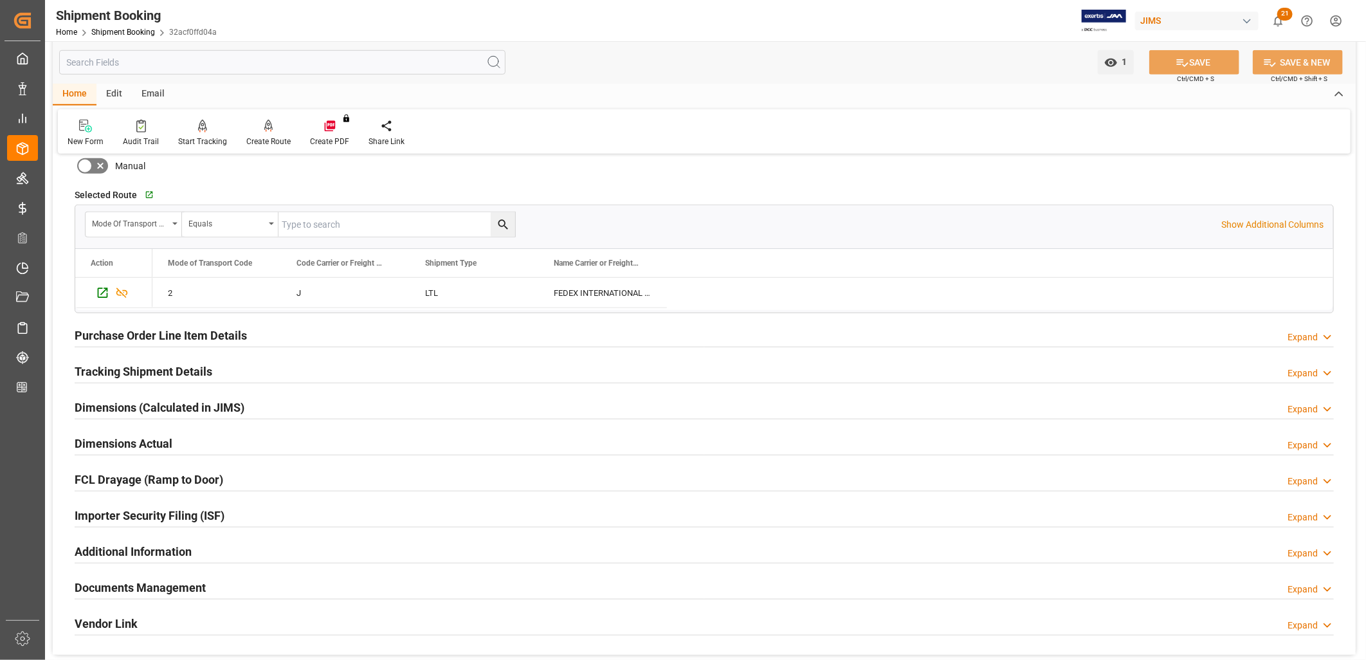
scroll to position [643, 0]
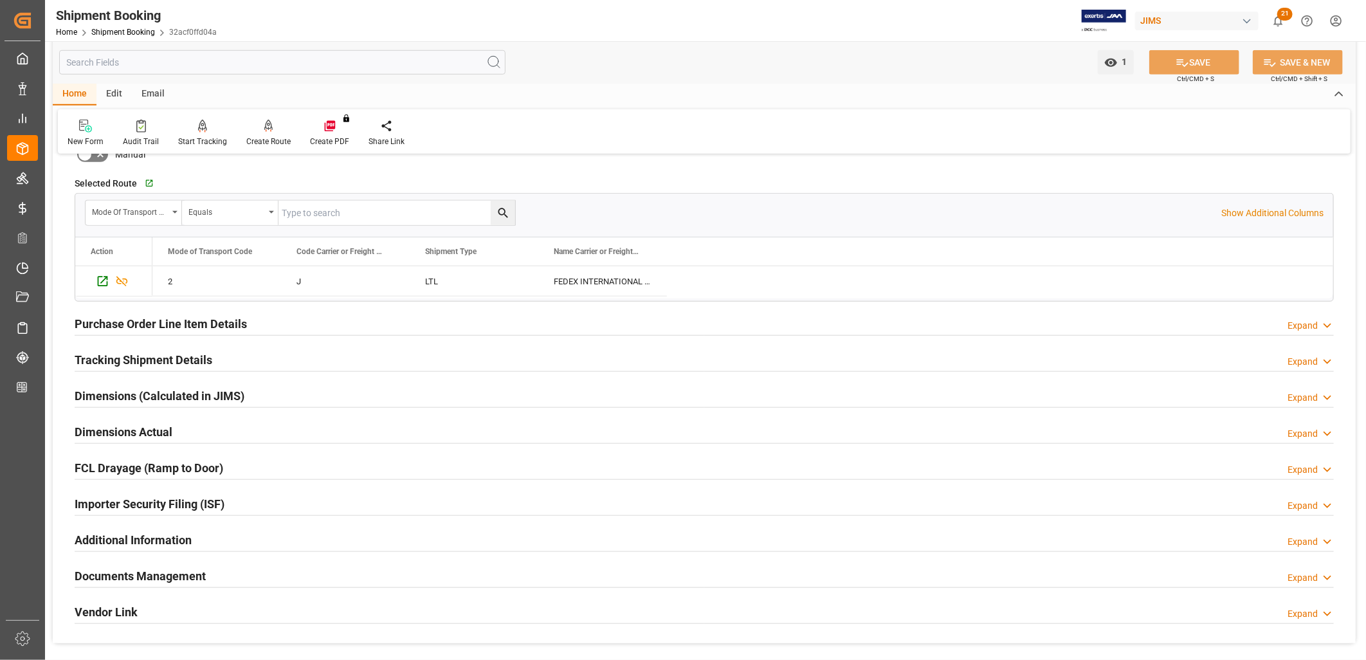
click at [176, 354] on h2 "Tracking Shipment Details" at bounding box center [144, 359] width 138 height 17
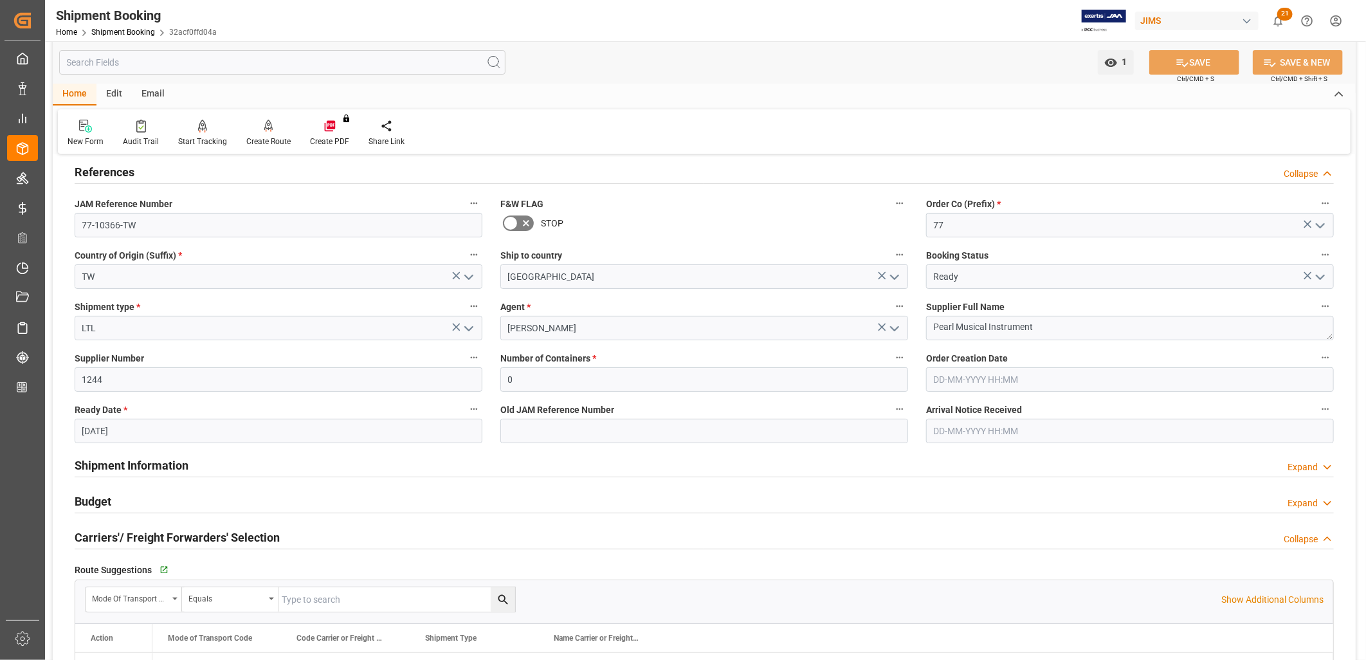
scroll to position [71, 0]
